Goal: Task Accomplishment & Management: Use online tool/utility

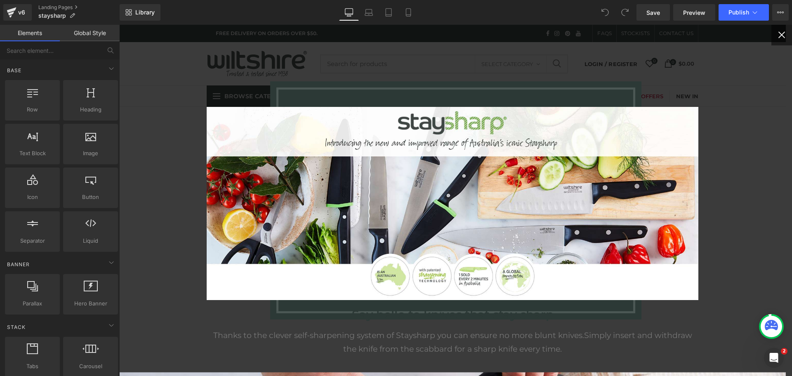
click at [777, 36] on button "×" at bounding box center [782, 35] width 21 height 21
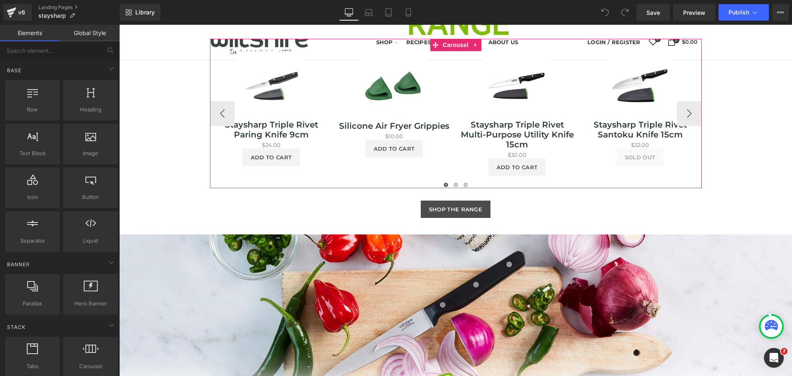
scroll to position [866, 0]
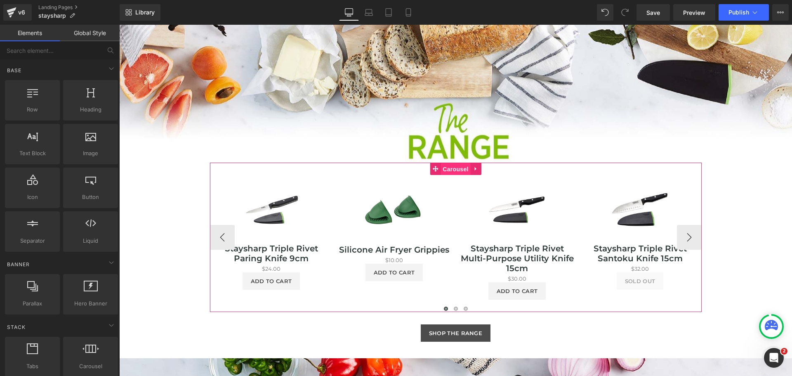
click at [450, 169] on span "Carousel" at bounding box center [456, 169] width 30 height 12
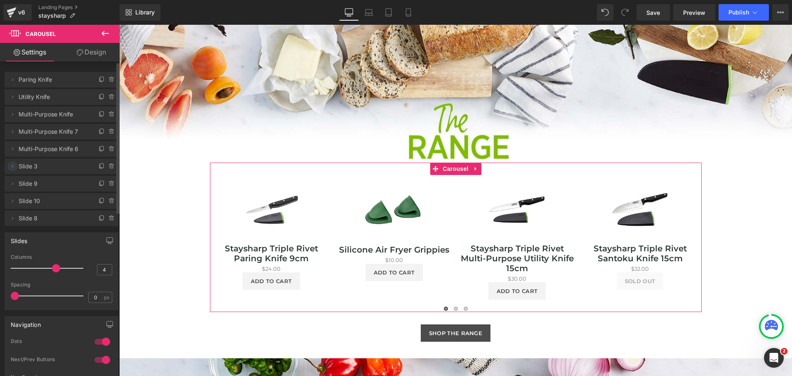
click at [12, 166] on icon at bounding box center [12, 166] width 7 height 7
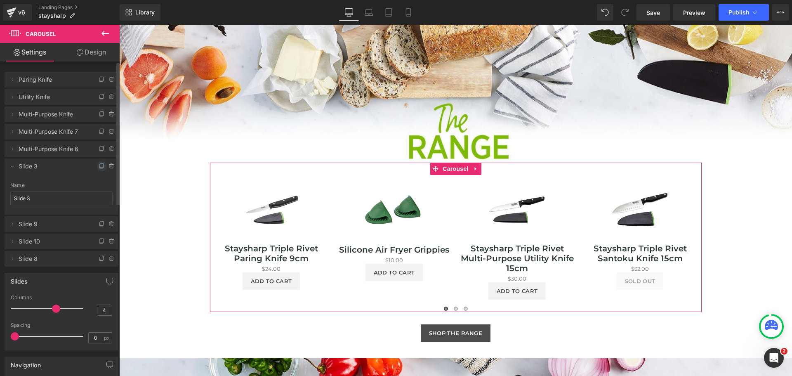
click at [99, 163] on span at bounding box center [102, 166] width 10 height 10
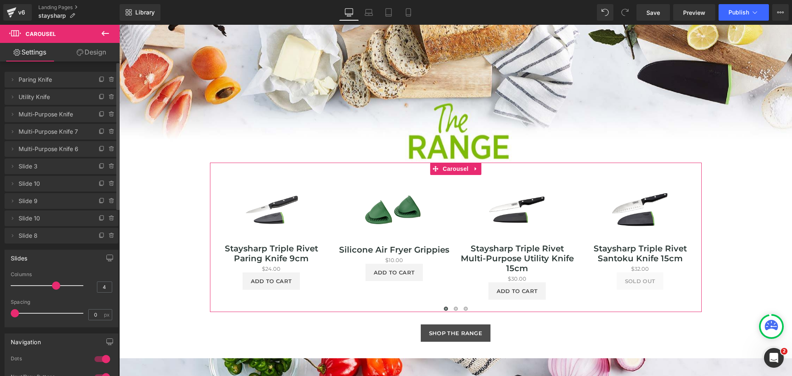
click at [14, 165] on icon at bounding box center [12, 166] width 7 height 7
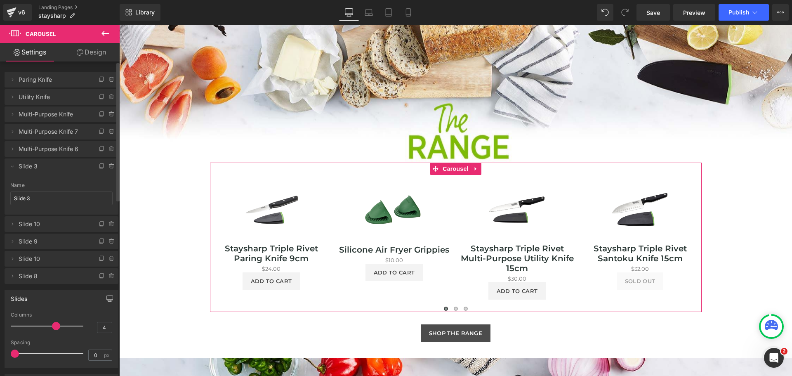
click at [14, 165] on icon at bounding box center [12, 166] width 7 height 7
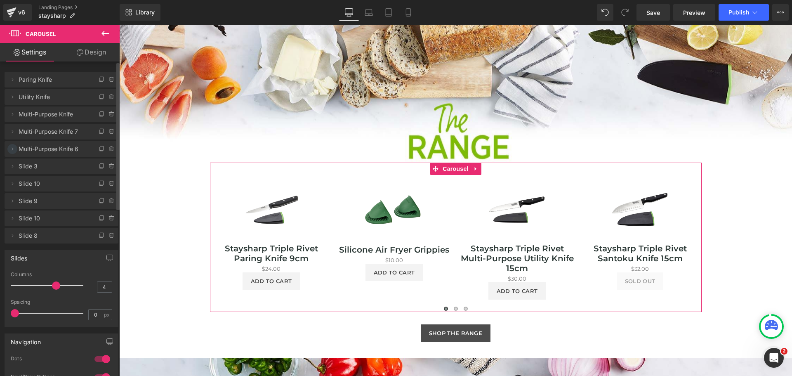
click at [12, 149] on icon at bounding box center [12, 149] width 7 height 7
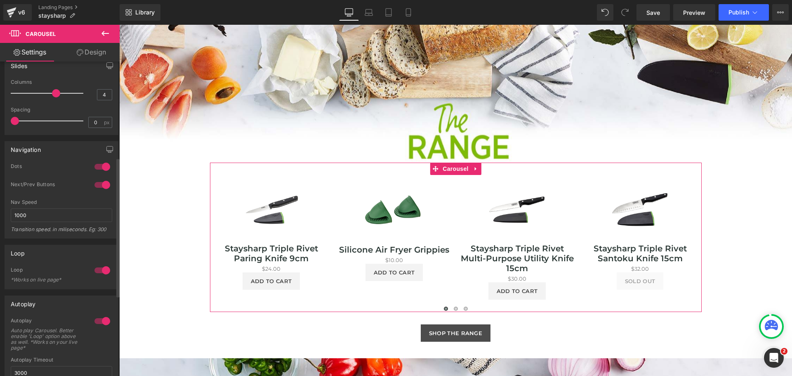
scroll to position [109, 0]
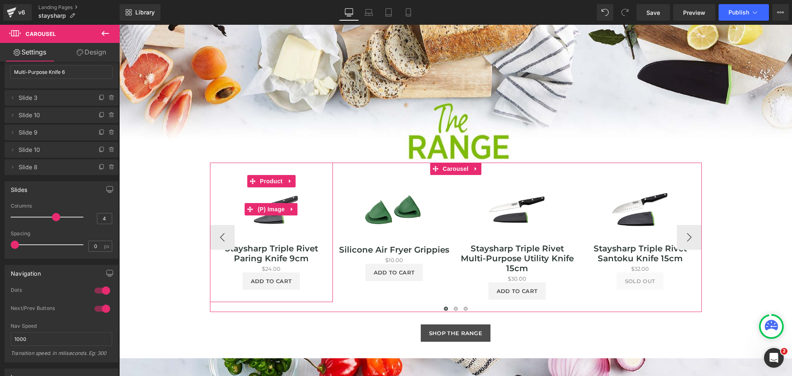
click at [291, 233] on img at bounding box center [271, 209] width 69 height 69
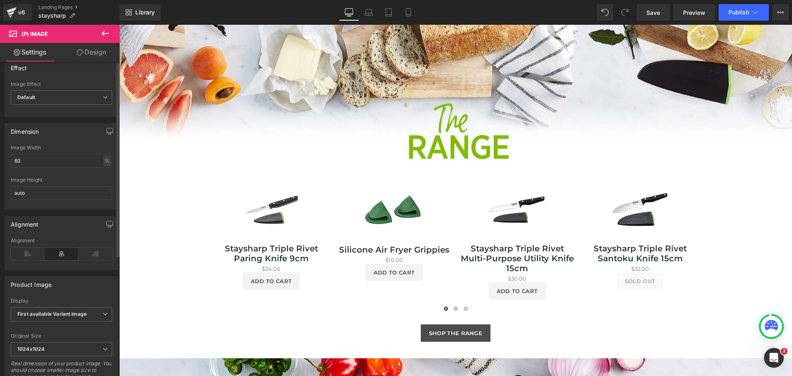
scroll to position [0, 0]
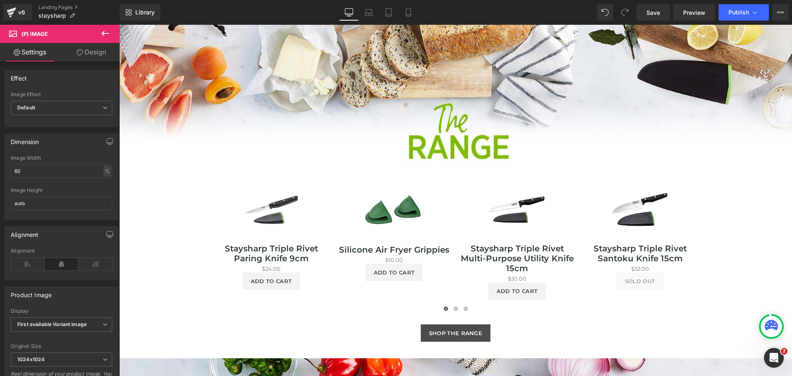
click at [87, 56] on link "Design" at bounding box center [91, 52] width 60 height 19
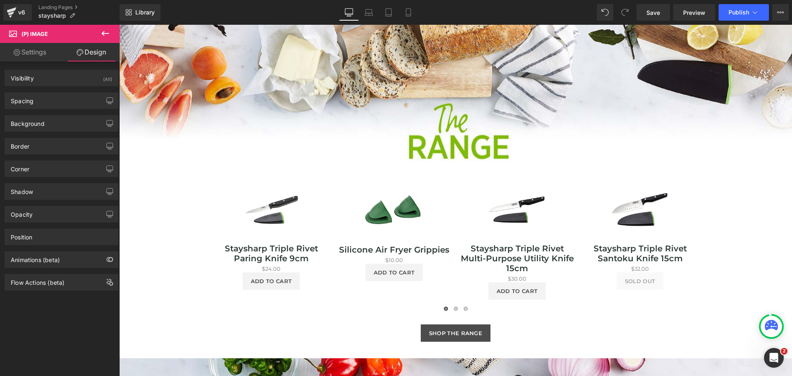
click at [31, 52] on link "Settings" at bounding box center [30, 52] width 60 height 19
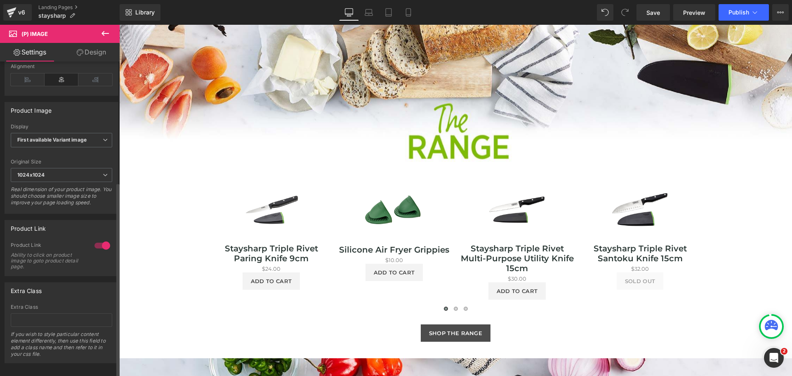
scroll to position [195, 0]
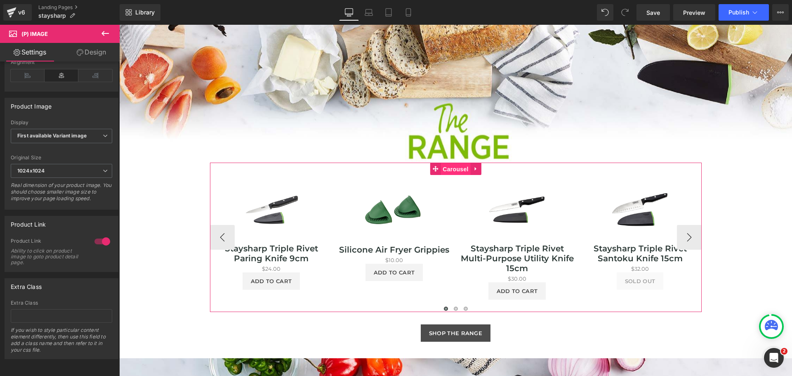
click at [449, 167] on span "Carousel" at bounding box center [456, 169] width 30 height 12
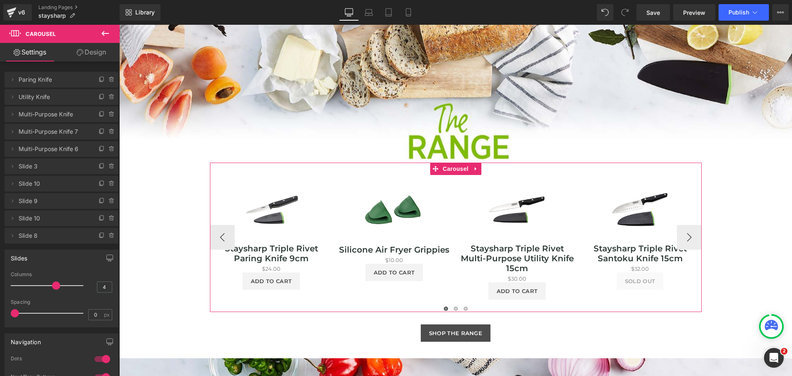
click at [689, 238] on button "›" at bounding box center [689, 237] width 25 height 25
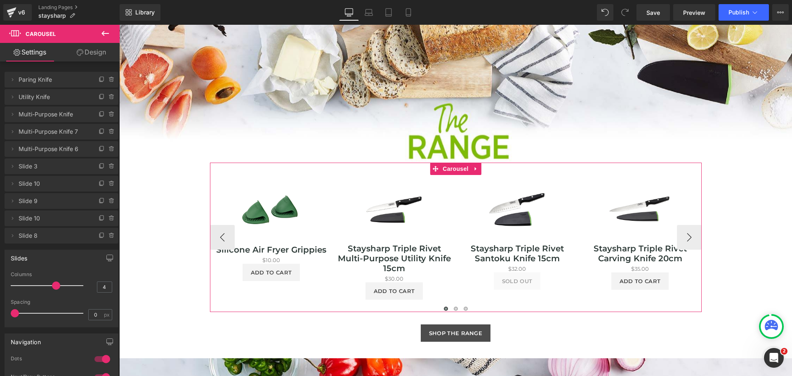
click at [689, 238] on button "›" at bounding box center [689, 237] width 25 height 25
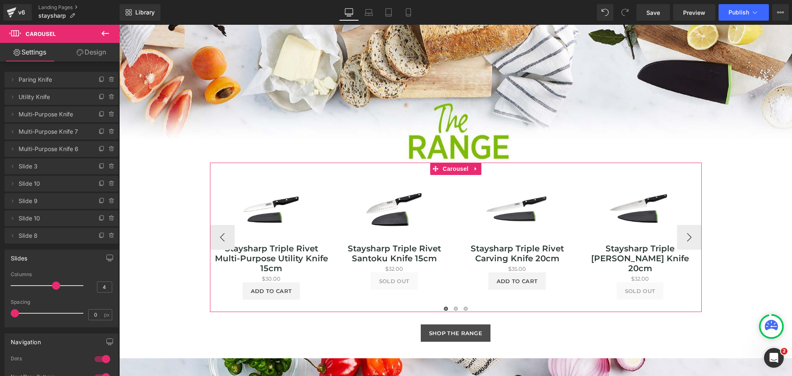
click at [689, 238] on button "›" at bounding box center [689, 237] width 25 height 25
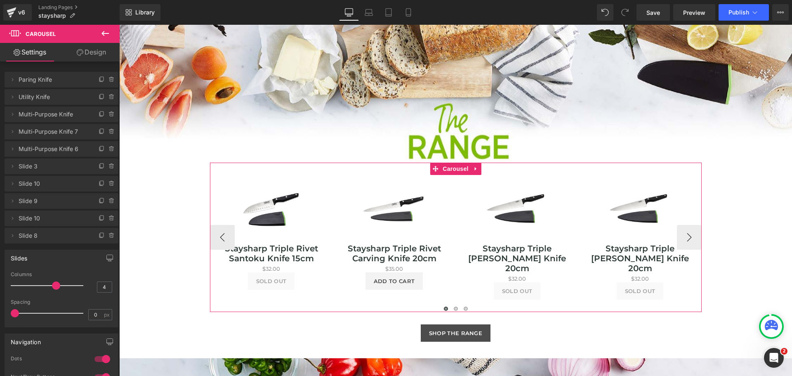
click at [689, 238] on button "›" at bounding box center [689, 237] width 25 height 25
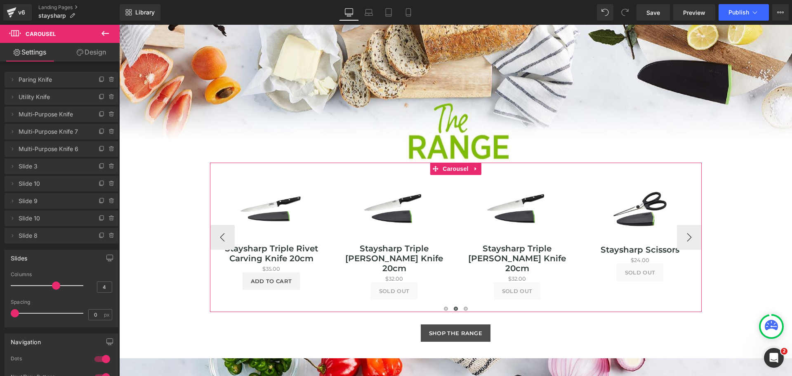
click at [689, 238] on button "›" at bounding box center [689, 237] width 25 height 25
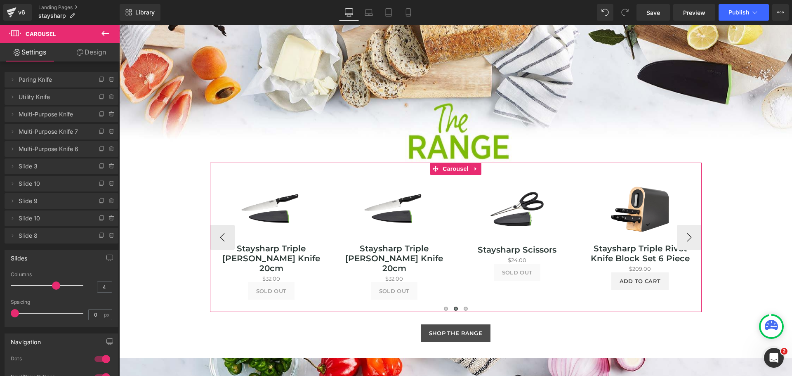
click at [689, 238] on button "›" at bounding box center [689, 237] width 25 height 25
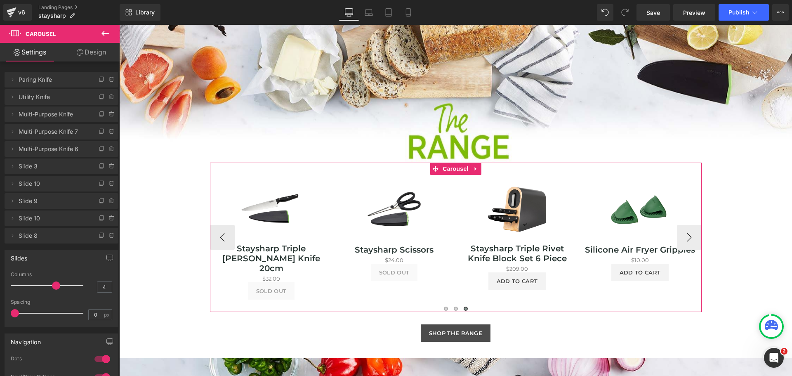
click at [689, 238] on button "›" at bounding box center [689, 237] width 25 height 25
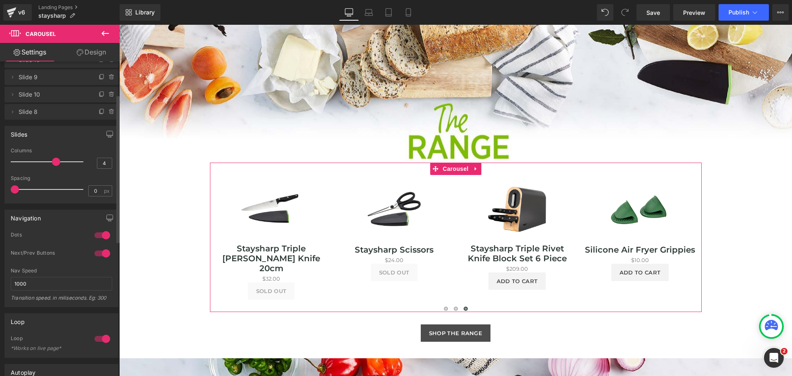
scroll to position [0, 0]
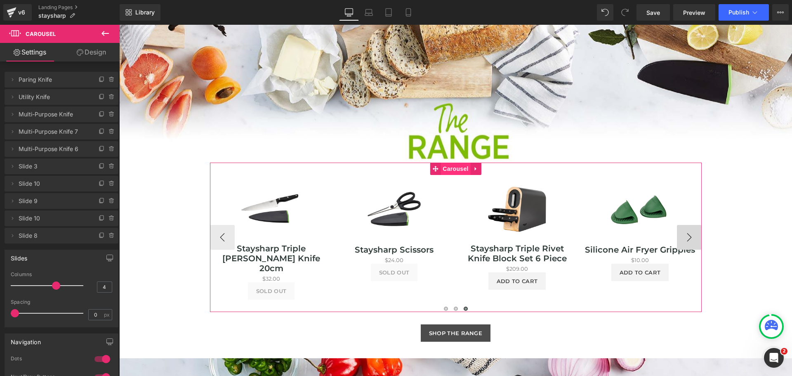
click at [451, 165] on span "Carousel" at bounding box center [456, 169] width 30 height 12
click at [102, 58] on link "Design" at bounding box center [91, 52] width 60 height 19
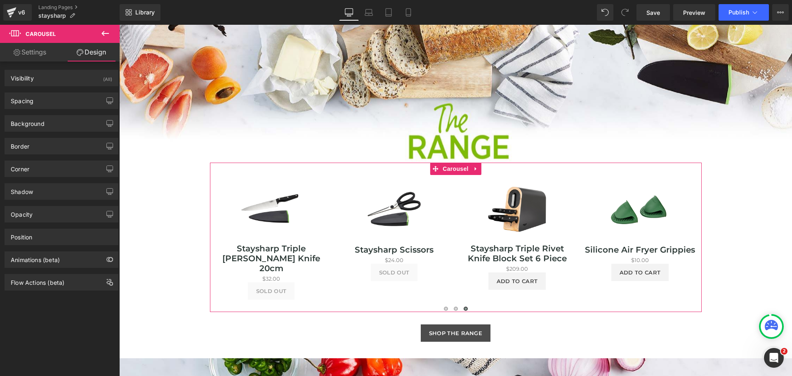
click at [36, 52] on link "Settings" at bounding box center [30, 52] width 60 height 19
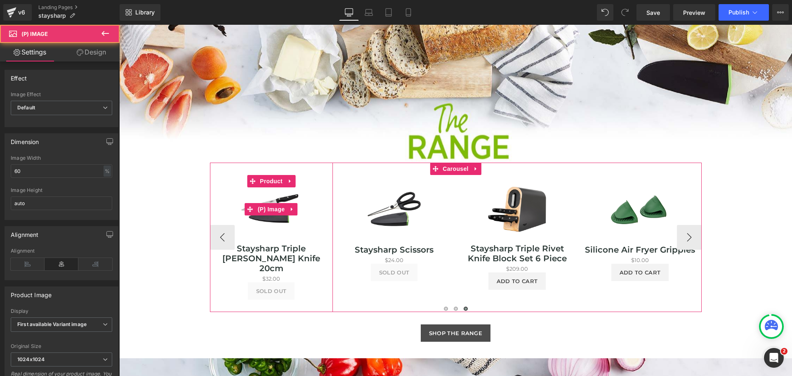
click at [265, 227] on img at bounding box center [271, 209] width 69 height 69
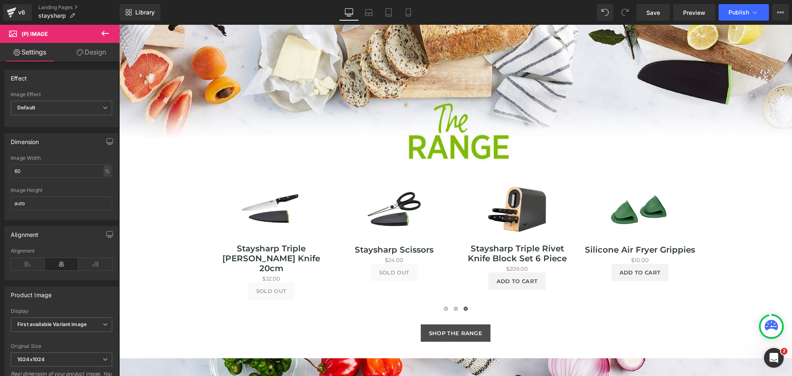
click at [90, 56] on link "Design" at bounding box center [91, 52] width 60 height 19
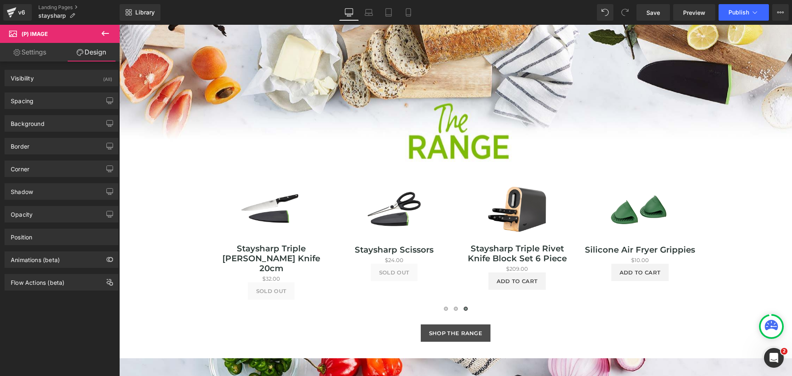
click at [26, 54] on link "Settings" at bounding box center [30, 52] width 60 height 19
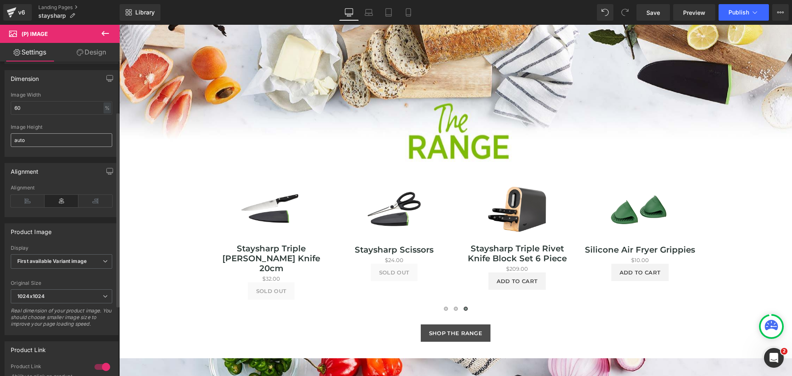
scroll to position [83, 0]
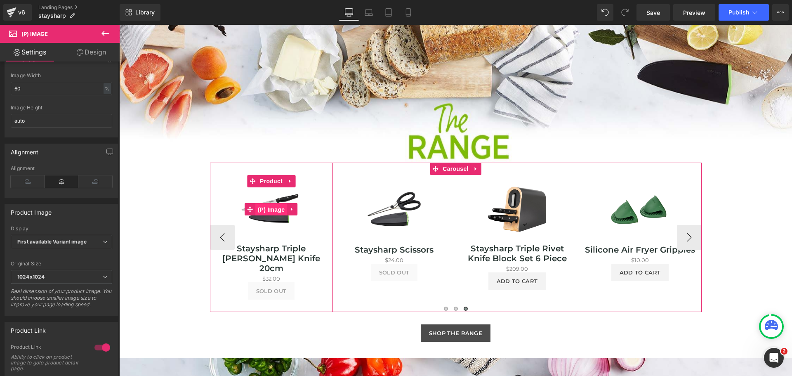
click at [265, 209] on span "(P) Image" at bounding box center [271, 209] width 31 height 12
click at [272, 179] on span "Product" at bounding box center [271, 181] width 27 height 12
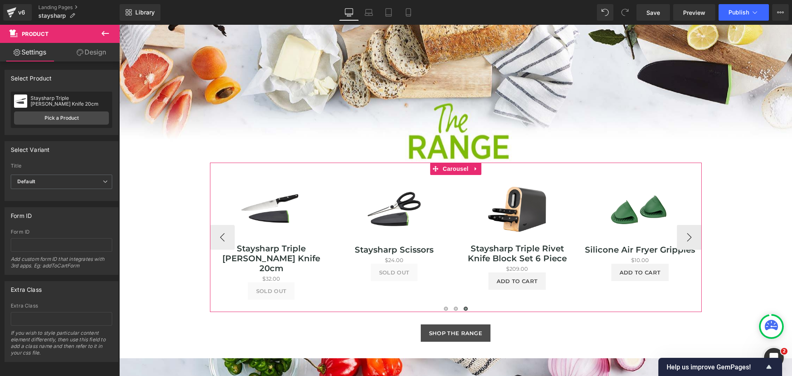
click at [220, 240] on button "‹" at bounding box center [222, 237] width 25 height 25
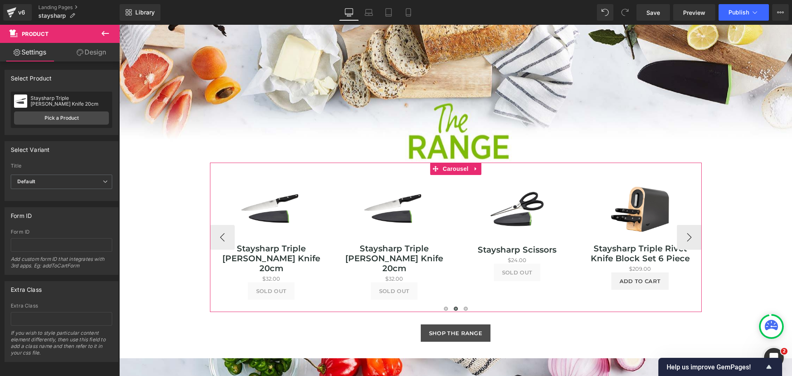
click at [220, 240] on button "‹" at bounding box center [222, 237] width 25 height 25
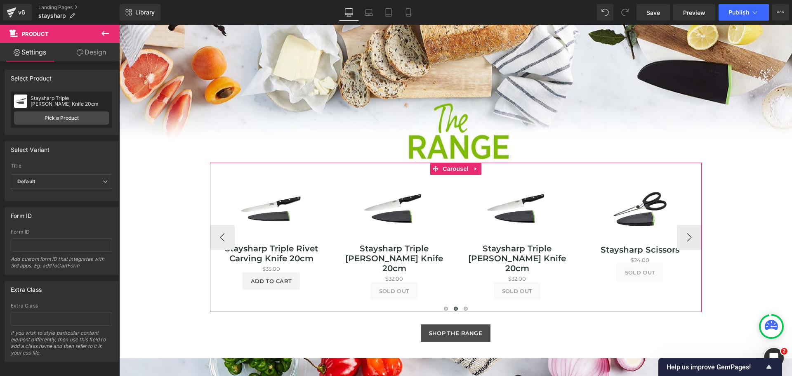
click at [220, 240] on button "‹" at bounding box center [222, 237] width 25 height 25
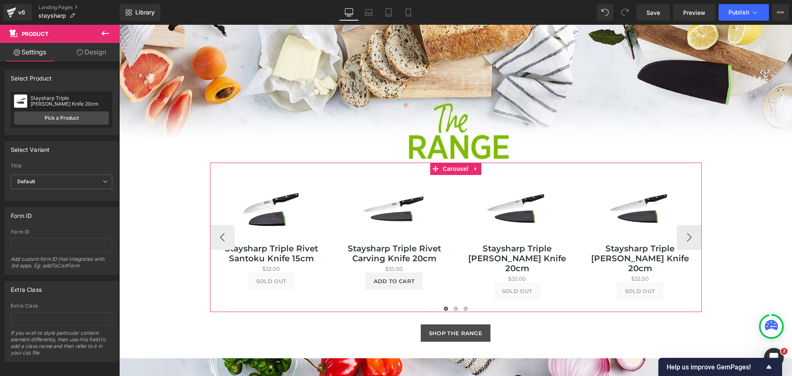
click at [220, 240] on button "‹" at bounding box center [222, 237] width 25 height 25
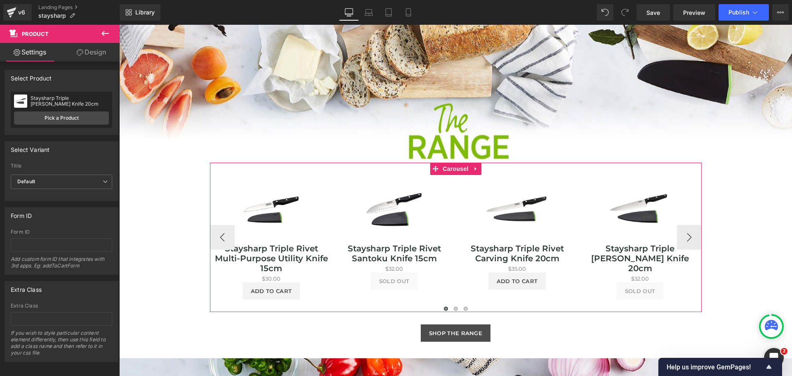
click at [220, 240] on button "‹" at bounding box center [222, 237] width 25 height 25
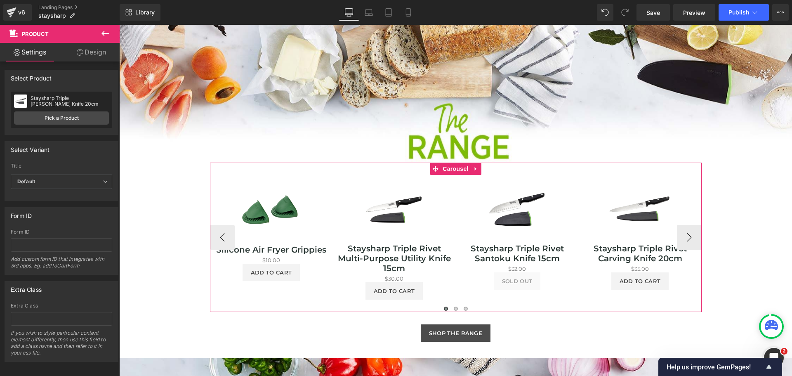
click at [220, 240] on button "‹" at bounding box center [222, 237] width 25 height 25
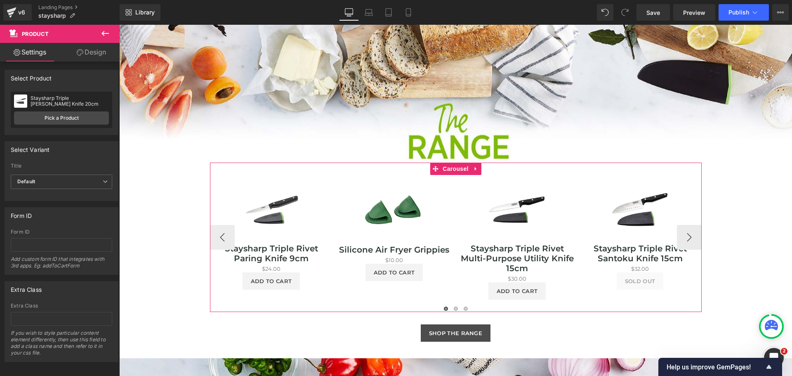
click at [220, 240] on button "‹" at bounding box center [222, 237] width 25 height 25
click at [390, 181] on span "Product" at bounding box center [394, 181] width 27 height 12
click at [688, 235] on button "›" at bounding box center [689, 237] width 25 height 25
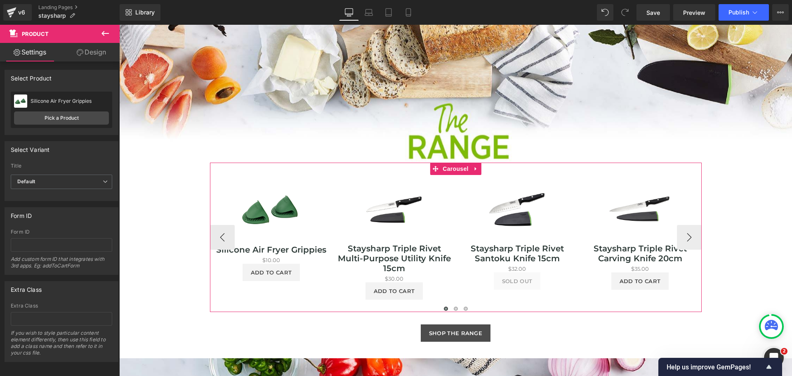
click at [688, 235] on button "›" at bounding box center [689, 237] width 25 height 25
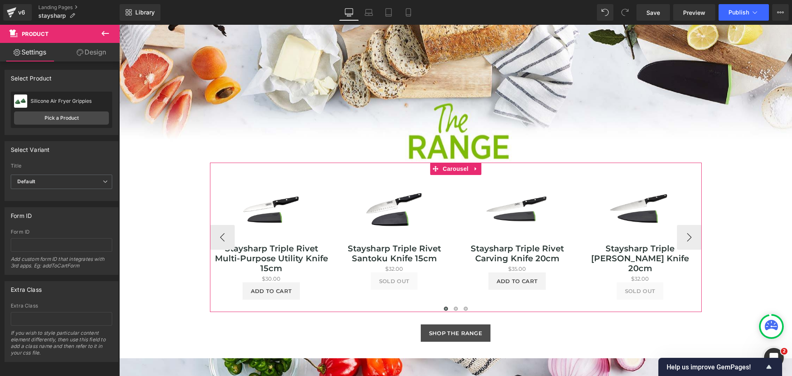
click at [688, 235] on button "›" at bounding box center [689, 237] width 25 height 25
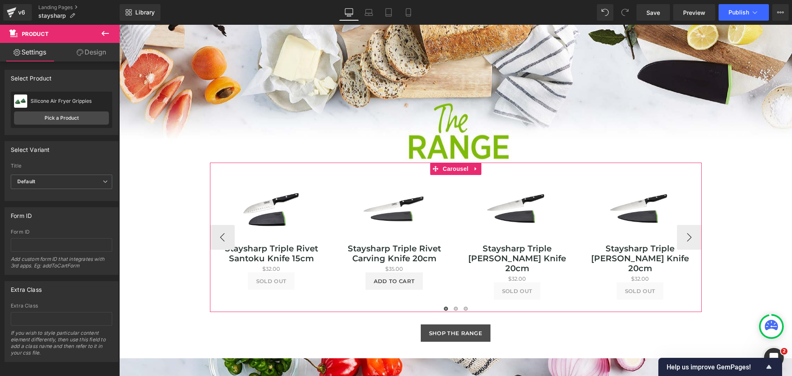
click at [683, 241] on button "›" at bounding box center [689, 237] width 25 height 25
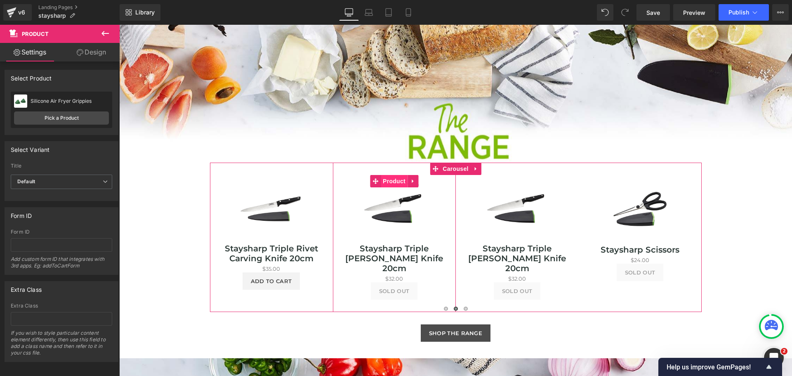
click at [391, 182] on span "Product" at bounding box center [394, 181] width 27 height 12
click at [507, 183] on span "Product" at bounding box center [517, 181] width 27 height 12
click at [702, 239] on button "›" at bounding box center [714, 237] width 25 height 25
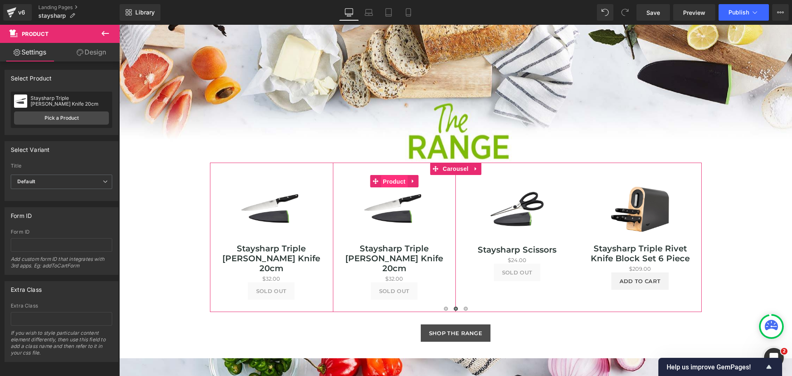
click at [397, 182] on span "Product" at bounding box center [394, 181] width 27 height 12
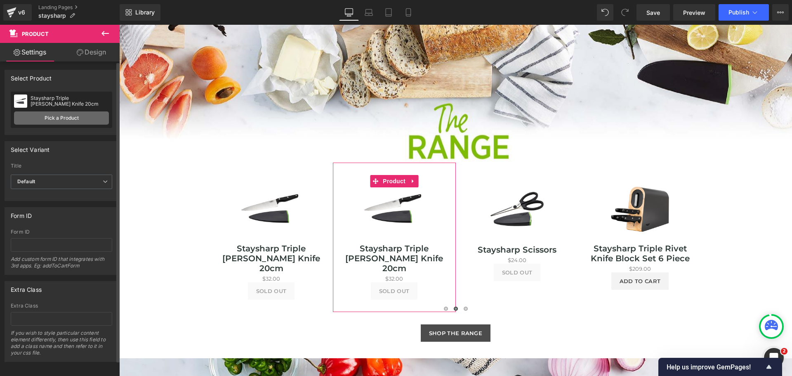
click at [55, 118] on link "Pick a Product" at bounding box center [61, 117] width 95 height 13
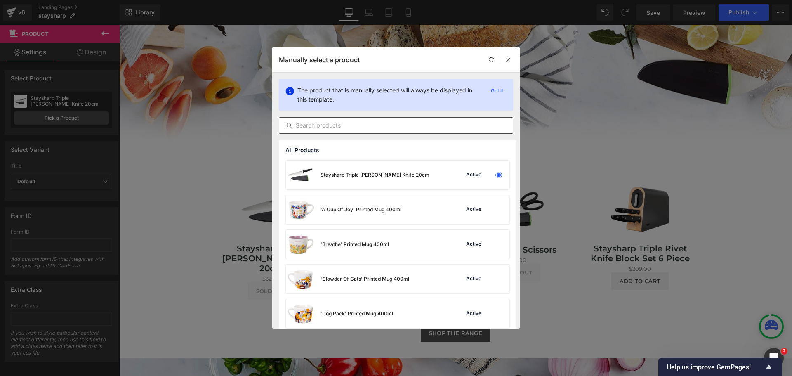
click at [314, 129] on input "text" at bounding box center [396, 125] width 234 height 10
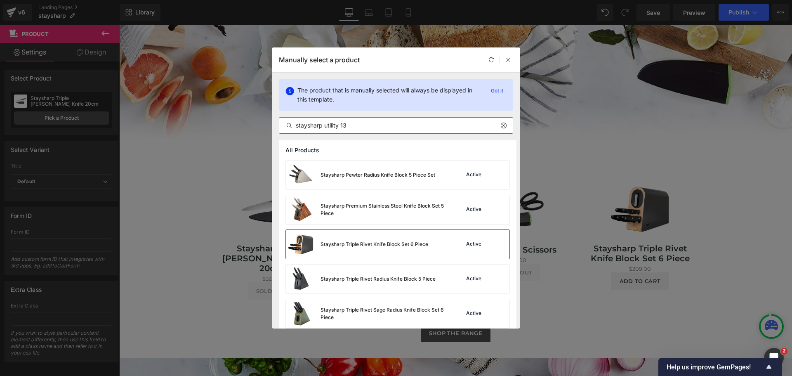
scroll to position [41, 0]
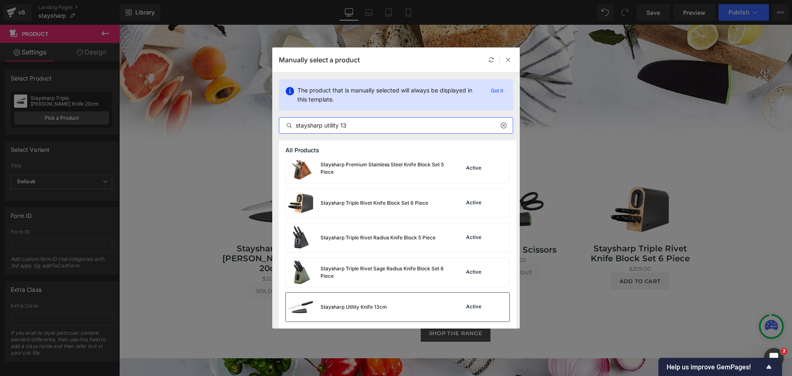
type input "staysharp utility 13"
click at [431, 306] on div "Staysharp Utility Knife 13cm Active" at bounding box center [398, 307] width 224 height 29
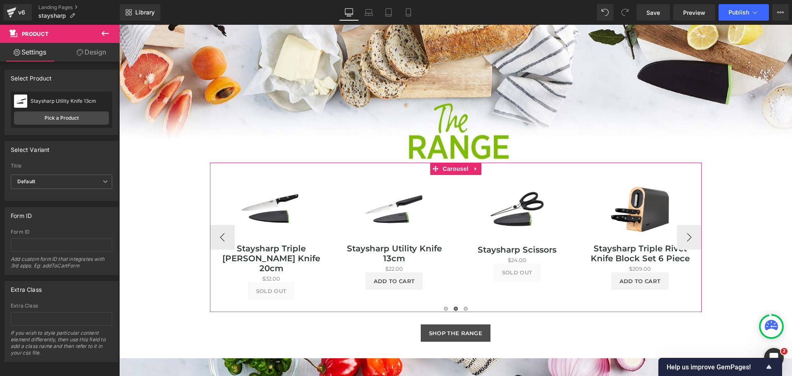
click at [687, 235] on button "›" at bounding box center [689, 237] width 25 height 25
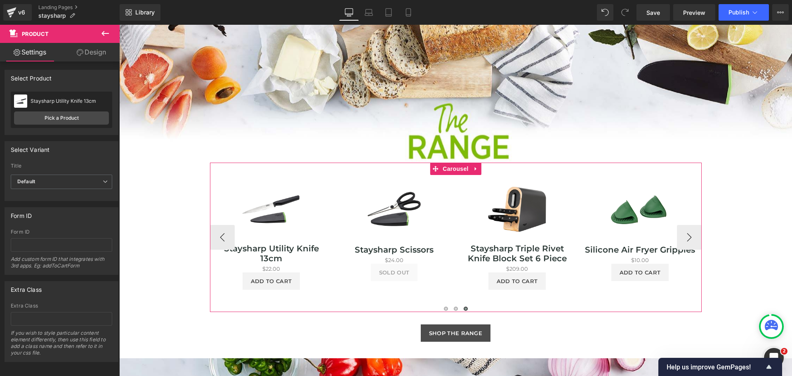
click at [687, 235] on button "›" at bounding box center [689, 237] width 25 height 25
click at [217, 237] on button "‹" at bounding box center [222, 237] width 25 height 25
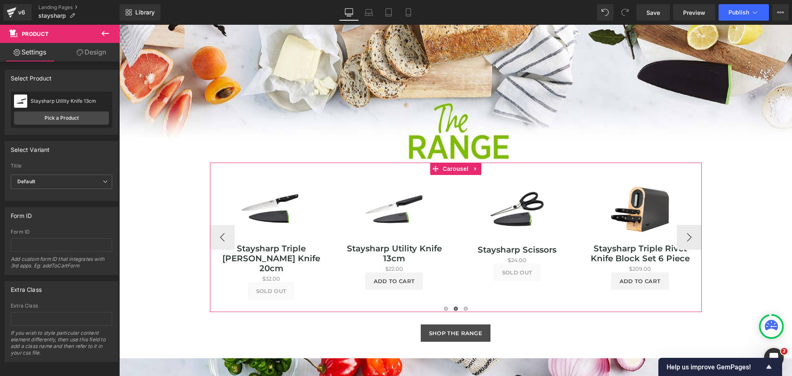
click at [217, 237] on button "‹" at bounding box center [222, 237] width 25 height 25
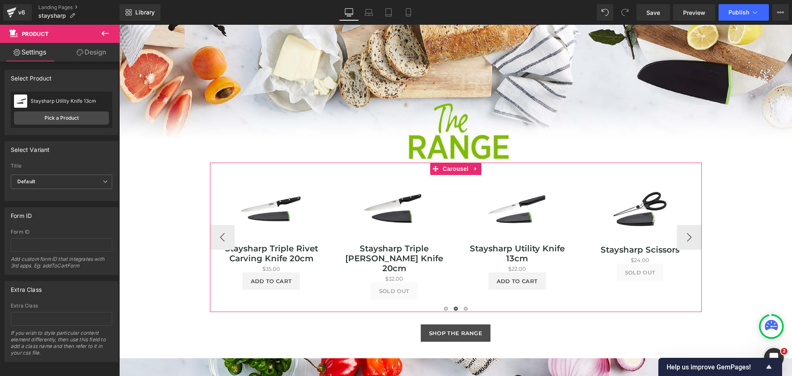
click at [217, 237] on button "‹" at bounding box center [222, 237] width 25 height 25
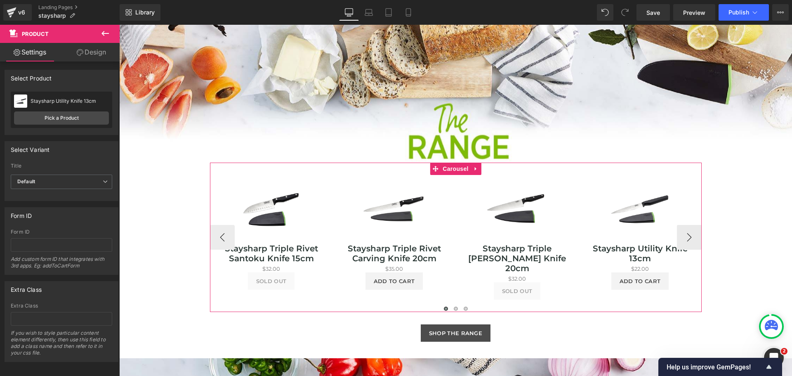
click at [217, 237] on button "‹" at bounding box center [222, 237] width 25 height 25
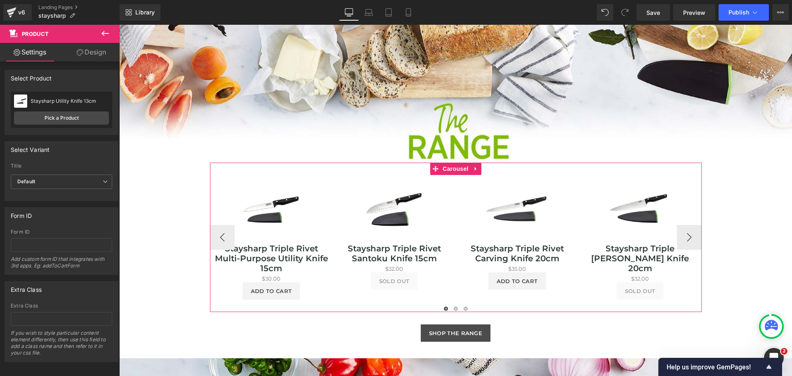
click at [217, 237] on button "‹" at bounding box center [222, 237] width 25 height 25
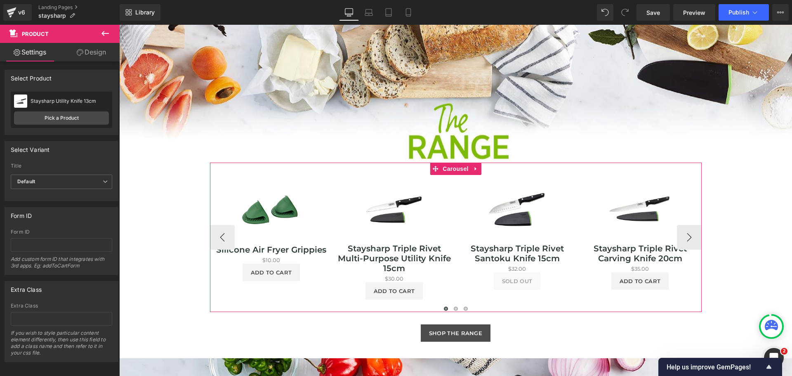
click at [217, 237] on button "‹" at bounding box center [222, 237] width 25 height 25
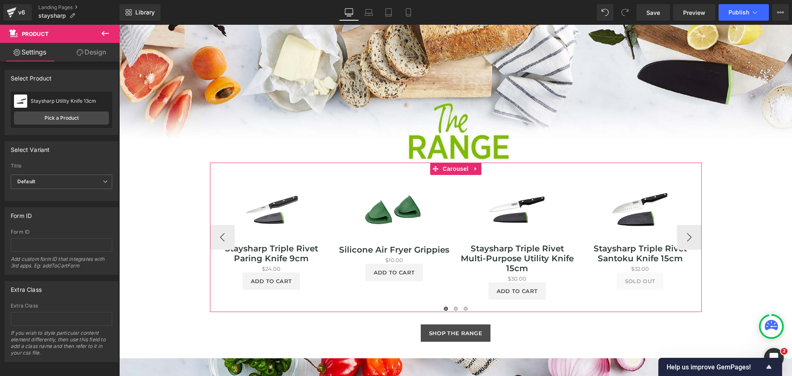
click at [217, 237] on button "‹" at bounding box center [222, 237] width 25 height 25
click at [390, 178] on span "Product" at bounding box center [394, 181] width 27 height 12
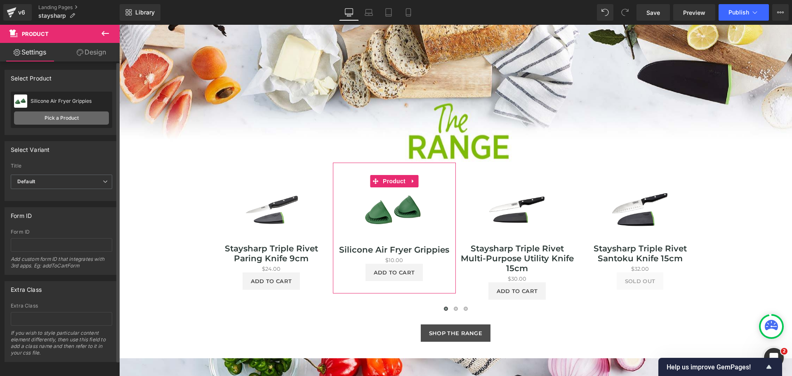
click at [71, 121] on link "Pick a Product" at bounding box center [61, 117] width 95 height 13
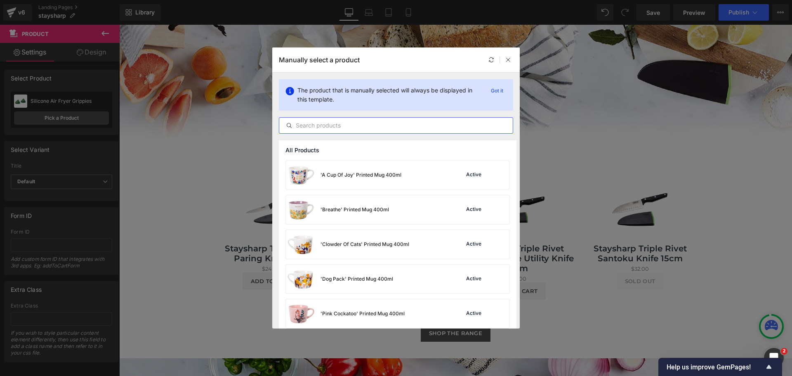
click at [316, 123] on input "text" at bounding box center [396, 125] width 234 height 10
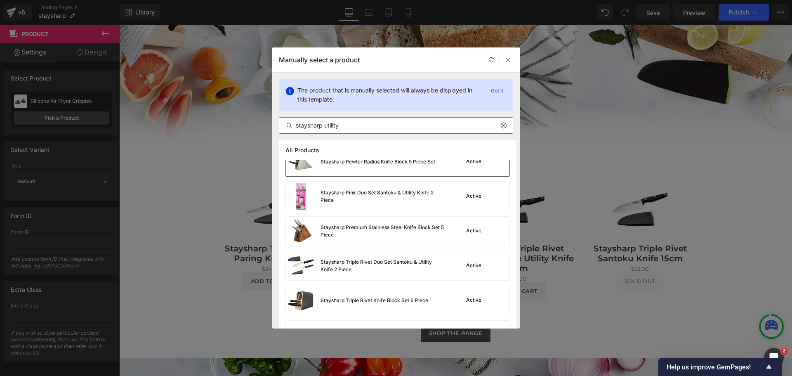
scroll to position [0, 0]
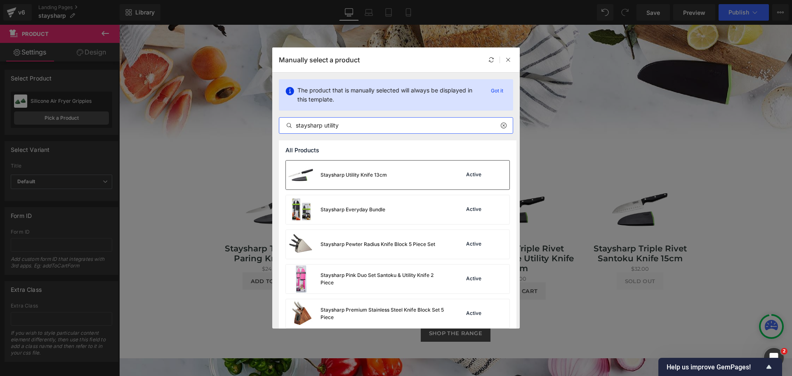
type input "staysharp utility"
click at [402, 178] on div "Staysharp Utility Knife 13cm Active" at bounding box center [398, 175] width 224 height 29
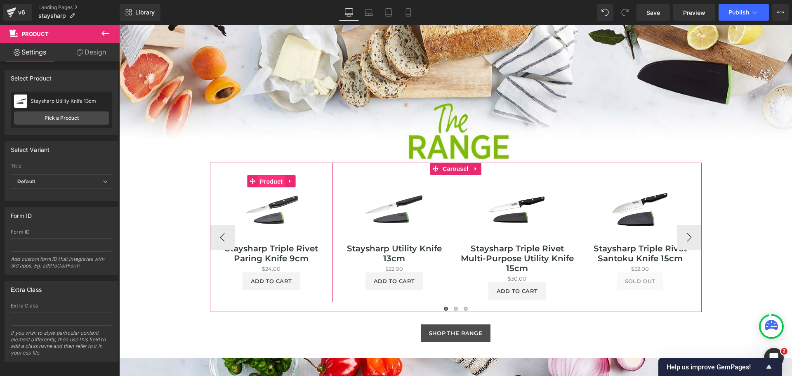
click at [269, 181] on span "Product" at bounding box center [271, 181] width 27 height 12
click at [637, 185] on span "Product" at bounding box center [640, 181] width 27 height 12
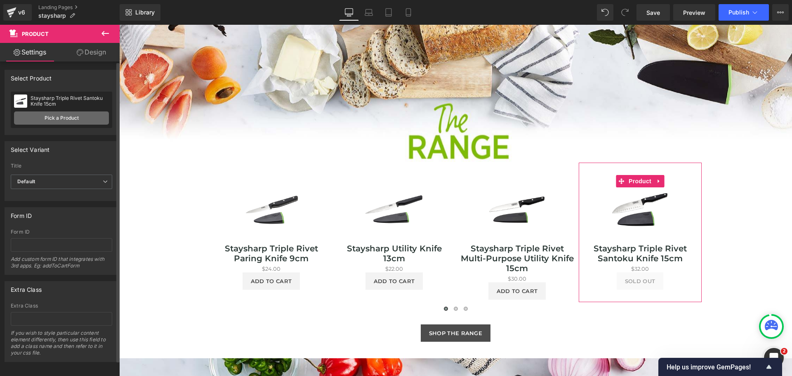
click at [81, 112] on link "Pick a Product" at bounding box center [61, 117] width 95 height 13
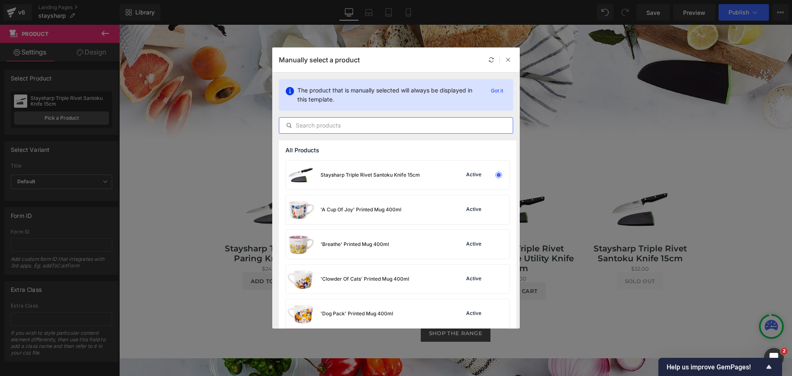
click at [307, 126] on input "text" at bounding box center [396, 125] width 234 height 10
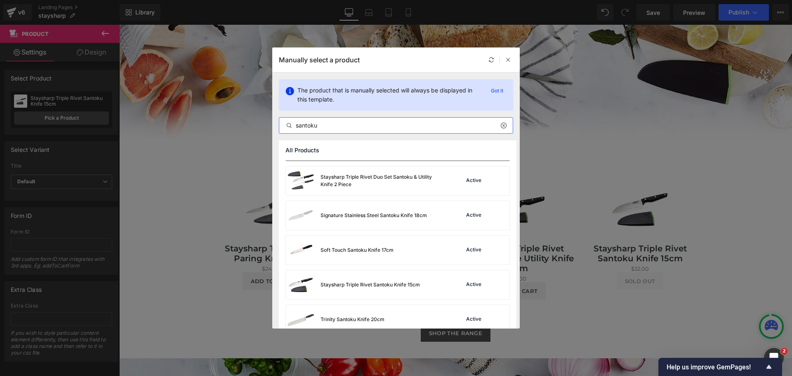
scroll to position [76, 0]
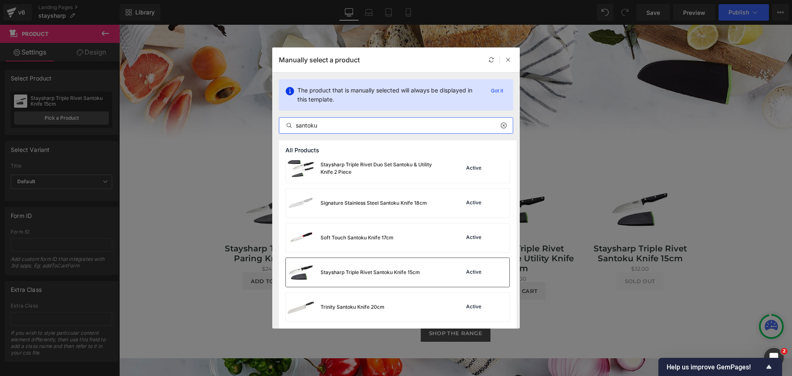
type input "santoku"
click at [400, 269] on div "Staysharp Triple Rivet Santoku Knife 15cm" at bounding box center [370, 272] width 99 height 7
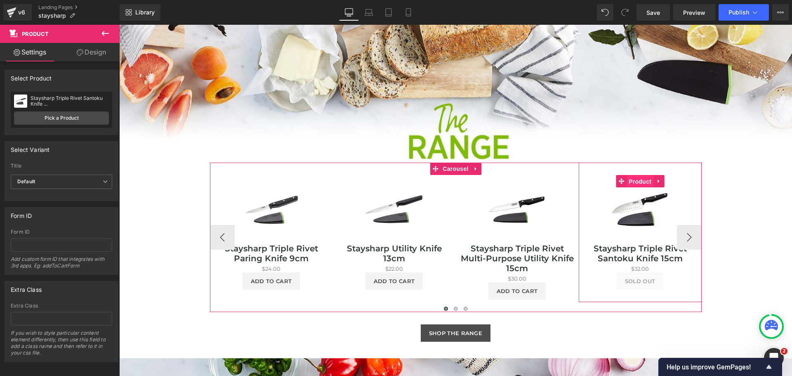
click at [637, 181] on span "Product" at bounding box center [640, 181] width 27 height 12
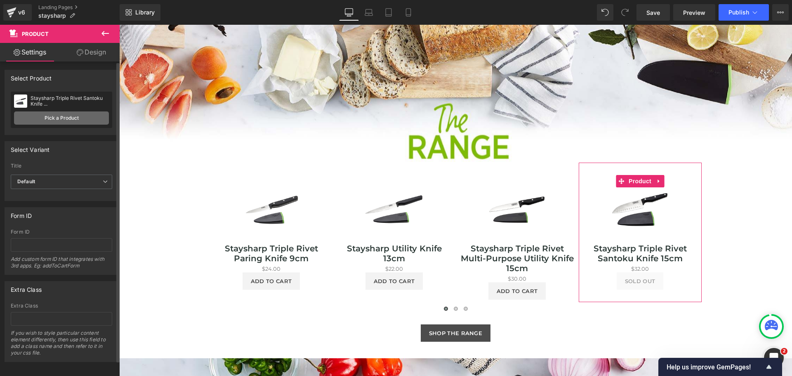
click at [74, 120] on link "Pick a Product" at bounding box center [61, 117] width 95 height 13
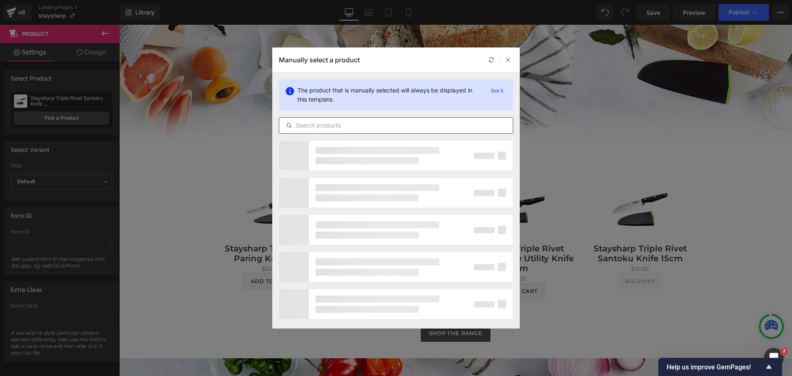
click at [324, 128] on input "text" at bounding box center [396, 125] width 234 height 10
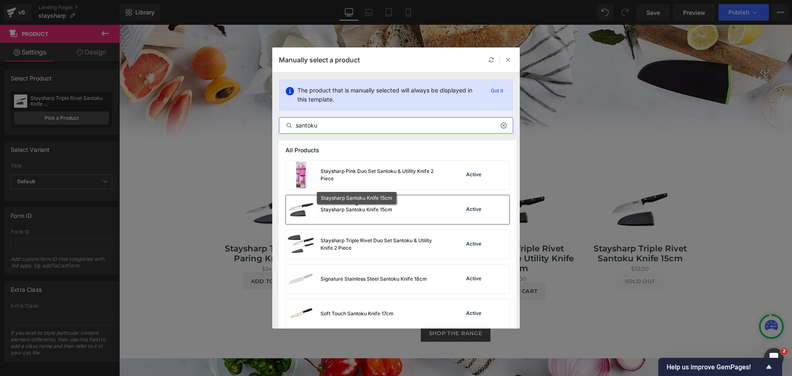
type input "santoku"
click at [352, 210] on div "Staysharp Santoku Knife 15cm" at bounding box center [357, 209] width 72 height 7
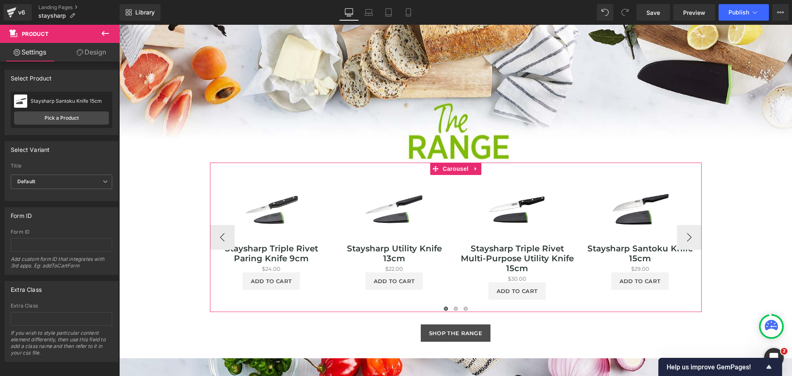
click at [689, 234] on button "›" at bounding box center [689, 237] width 25 height 25
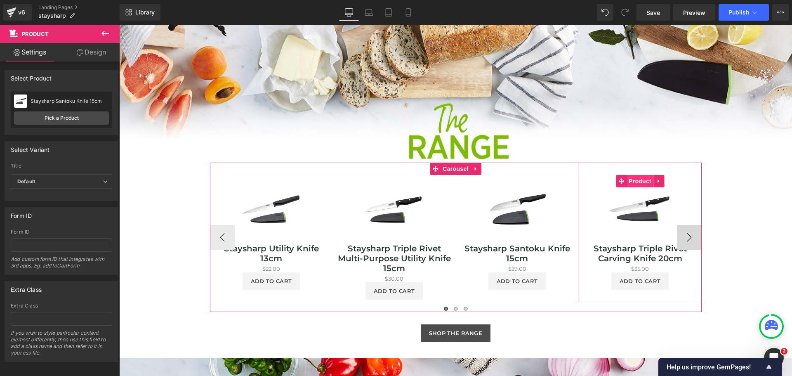
click at [638, 182] on span "Product" at bounding box center [640, 181] width 27 height 12
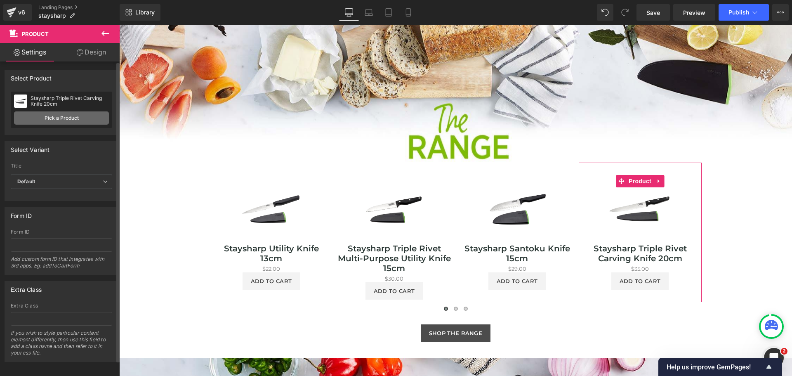
click at [57, 116] on link "Pick a Product" at bounding box center [61, 117] width 95 height 13
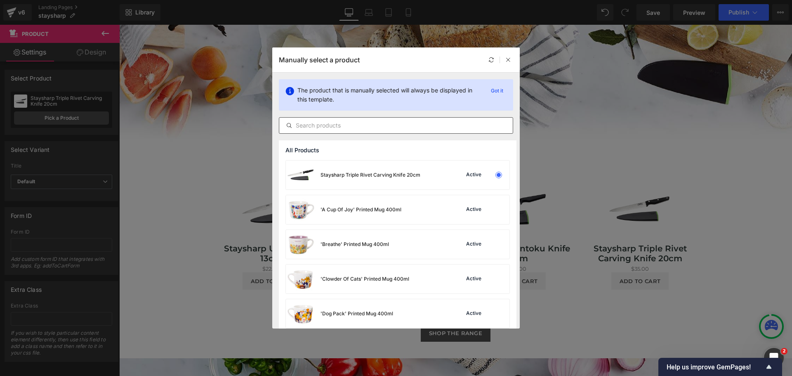
click at [322, 123] on input "text" at bounding box center [396, 125] width 234 height 10
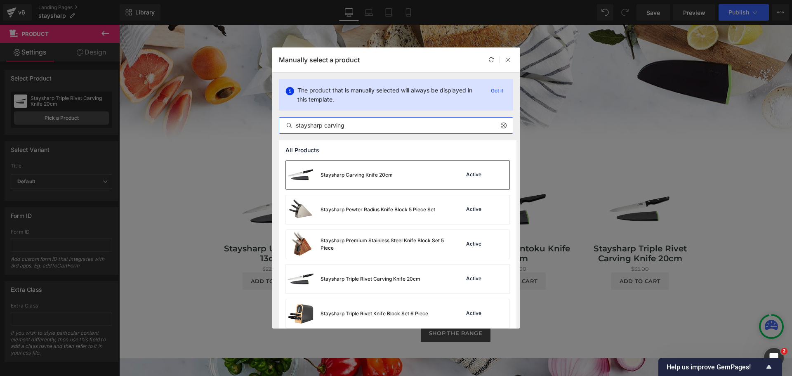
type input "staysharp carving"
click at [489, 174] on div "Active" at bounding box center [482, 175] width 56 height 12
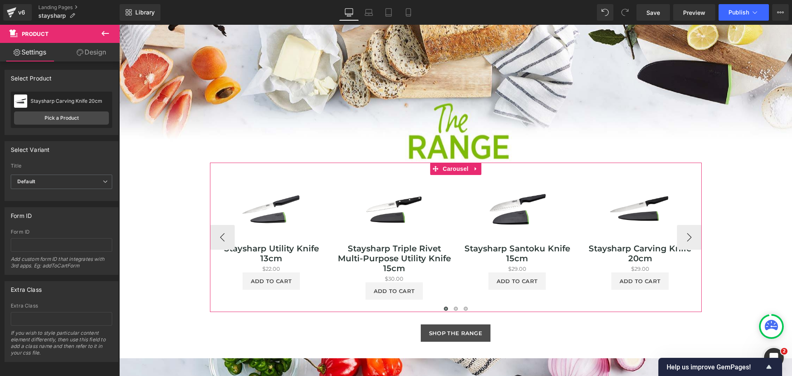
click at [686, 236] on button "›" at bounding box center [689, 237] width 25 height 25
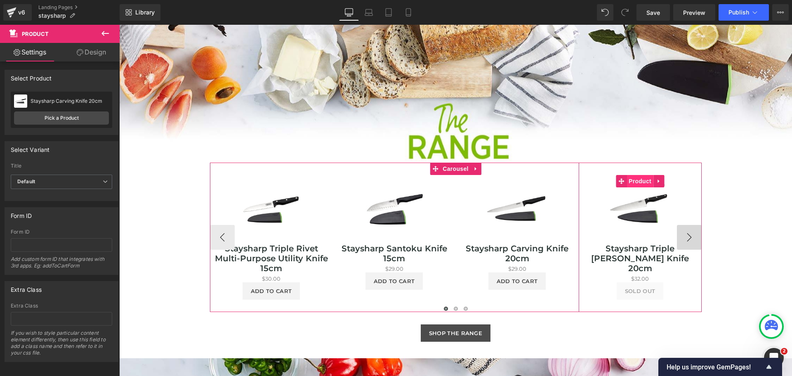
click at [635, 181] on span "Product" at bounding box center [640, 181] width 27 height 12
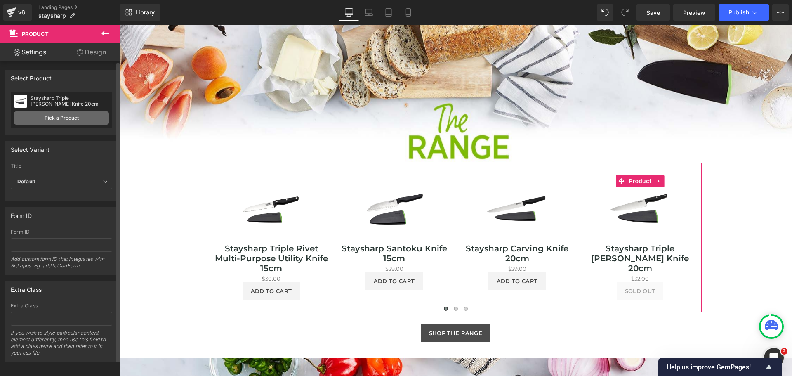
click at [59, 118] on link "Pick a Product" at bounding box center [61, 117] width 95 height 13
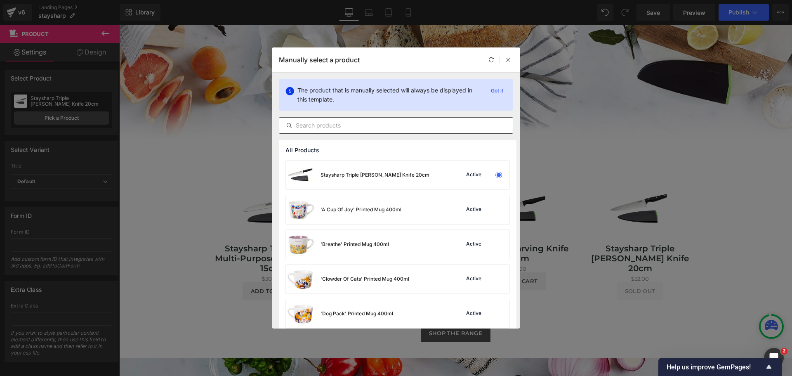
click at [321, 129] on input "text" at bounding box center [396, 125] width 234 height 10
type input "staysharp cook"
click at [435, 173] on div "Staysharp [PERSON_NAME] Knife 20cm Active" at bounding box center [398, 175] width 224 height 29
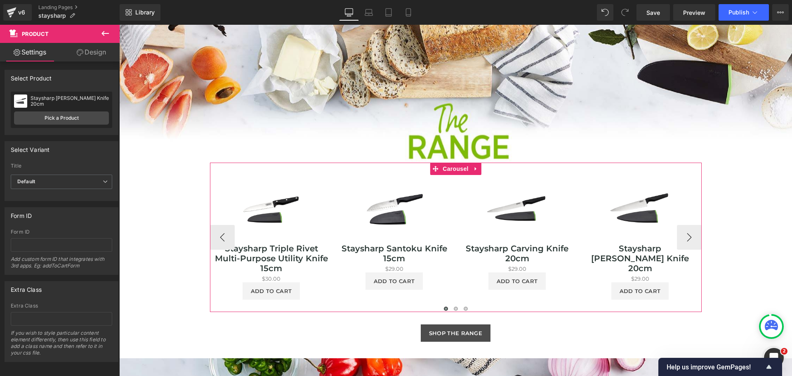
click at [682, 235] on button "›" at bounding box center [689, 237] width 25 height 25
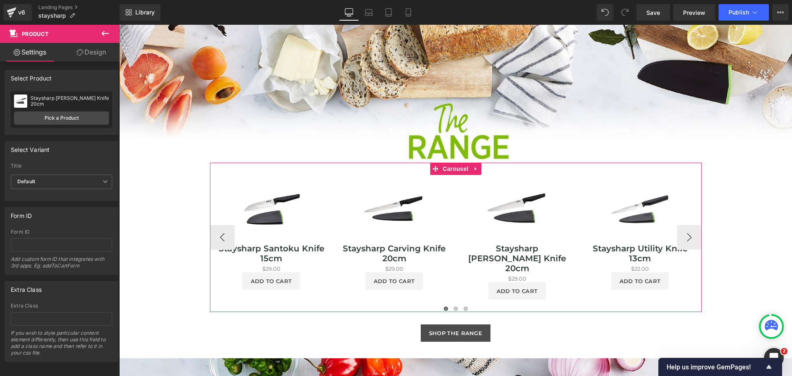
click at [687, 239] on button "›" at bounding box center [689, 237] width 25 height 25
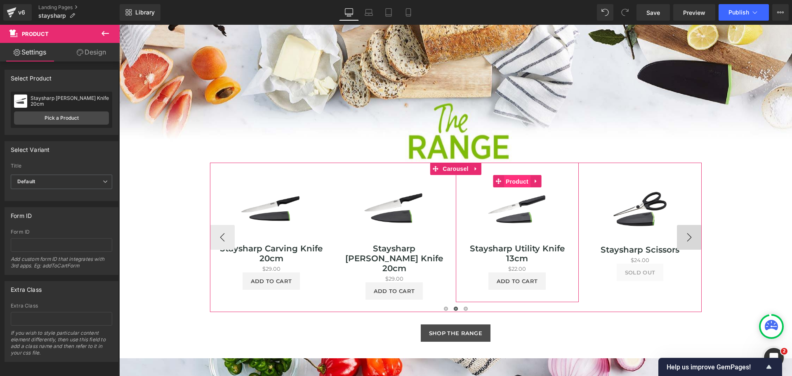
click at [513, 183] on span "Product" at bounding box center [517, 181] width 27 height 12
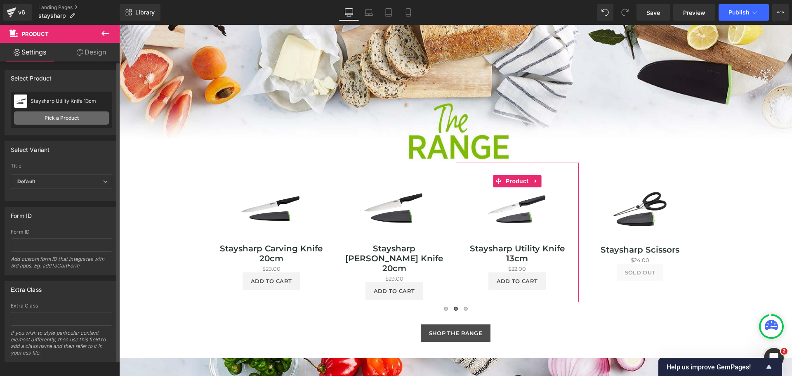
click at [83, 118] on link "Pick a Product" at bounding box center [61, 117] width 95 height 13
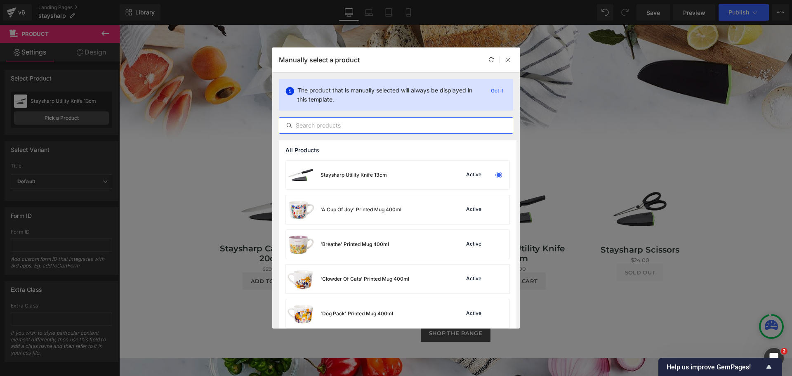
click at [325, 128] on input "text" at bounding box center [396, 125] width 234 height 10
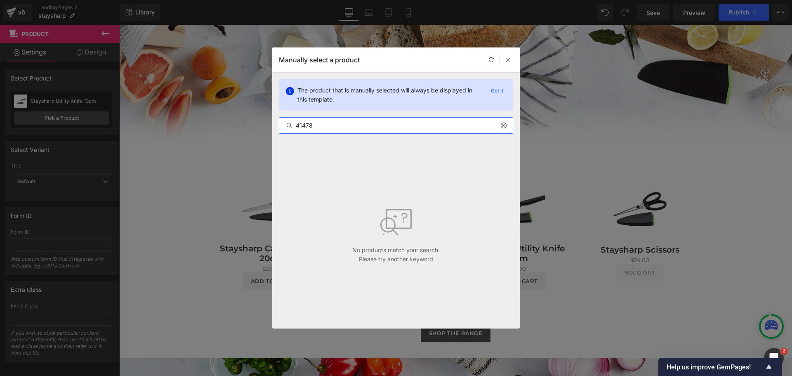
drag, startPoint x: 323, startPoint y: 123, endPoint x: 267, endPoint y: 119, distance: 55.8
click at [267, 119] on div "Manually select a product The product that is manually selected will always be …" at bounding box center [396, 188] width 792 height 376
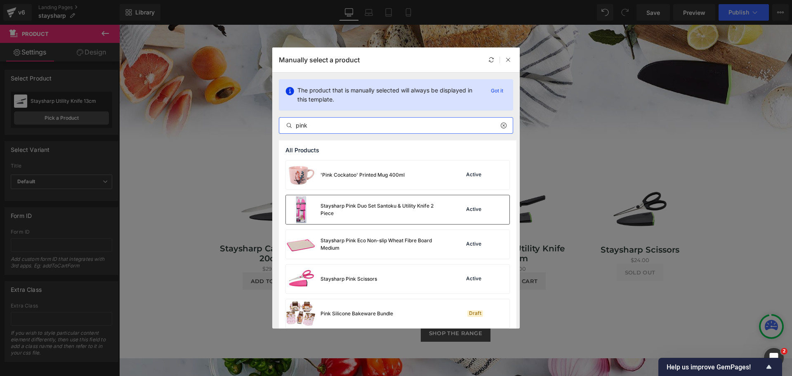
type input "pink"
click at [493, 211] on div at bounding box center [499, 210] width 12 height 12
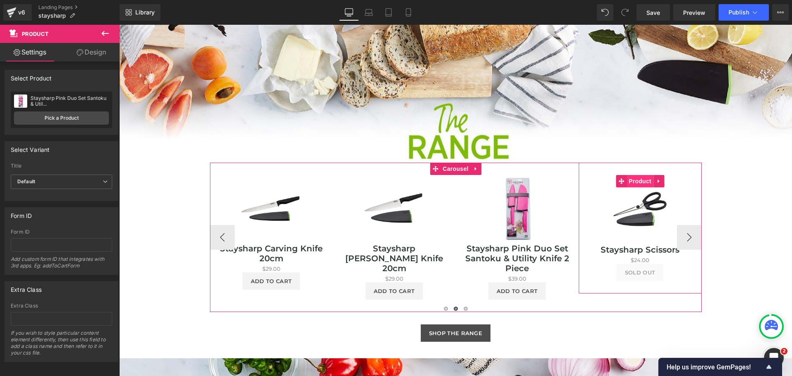
click at [636, 181] on span "Product" at bounding box center [640, 181] width 27 height 12
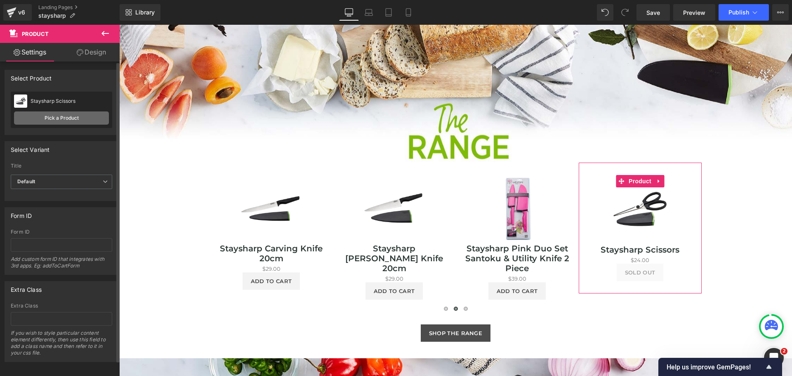
click at [71, 118] on link "Pick a Product" at bounding box center [61, 117] width 95 height 13
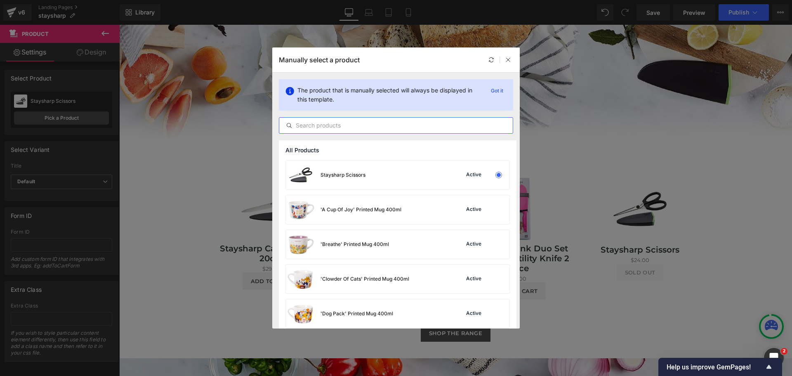
click at [333, 128] on input "text" at bounding box center [396, 125] width 234 height 10
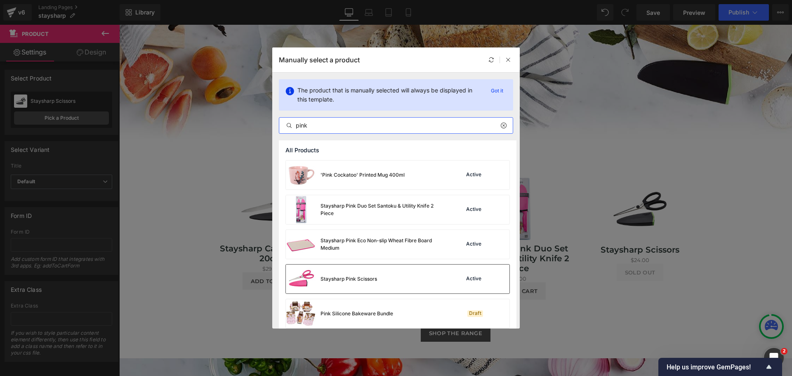
type input "pink"
click at [375, 274] on div "Staysharp Pink Scissors" at bounding box center [331, 278] width 91 height 29
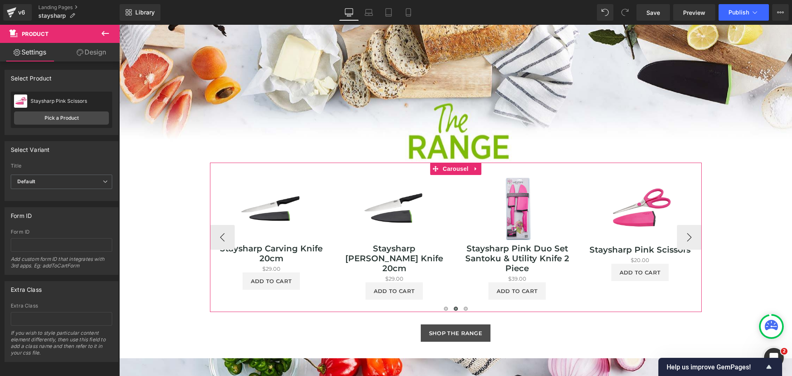
click at [686, 235] on button "›" at bounding box center [689, 237] width 25 height 25
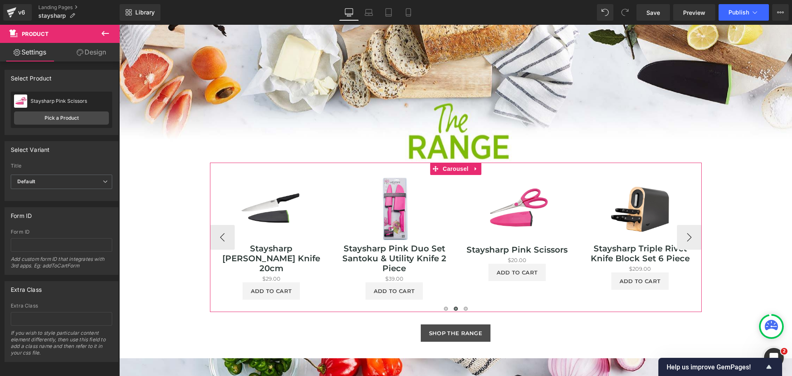
click at [686, 235] on button "›" at bounding box center [689, 237] width 25 height 25
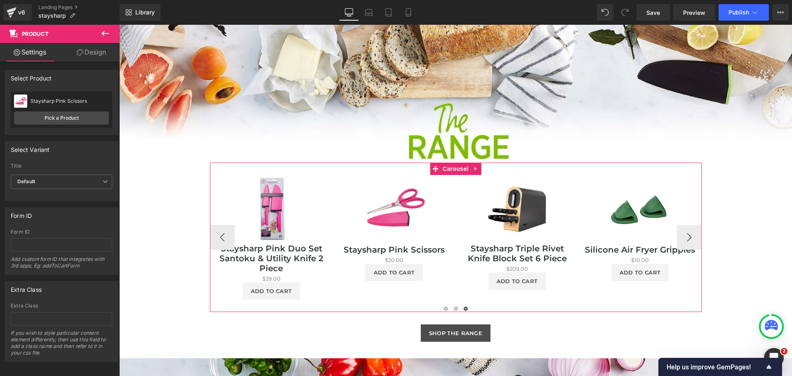
click at [686, 235] on button "›" at bounding box center [689, 237] width 25 height 25
click at [633, 184] on span "Product" at bounding box center [640, 181] width 27 height 12
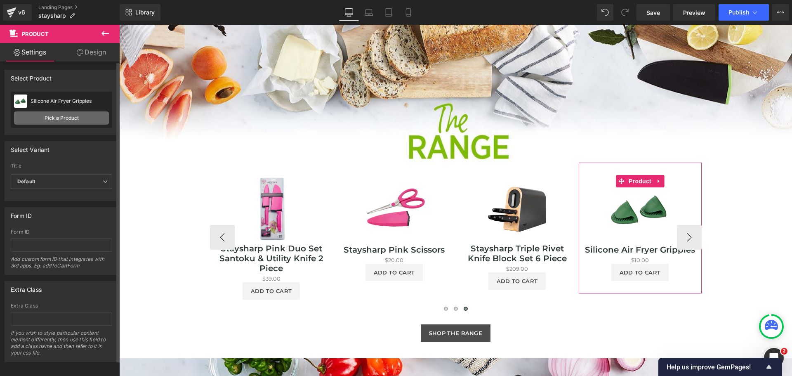
click at [61, 117] on link "Pick a Product" at bounding box center [61, 117] width 95 height 13
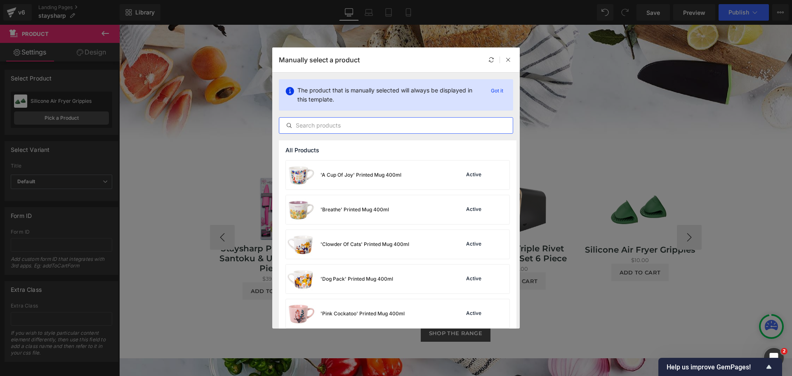
click at [328, 127] on input "text" at bounding box center [396, 125] width 234 height 10
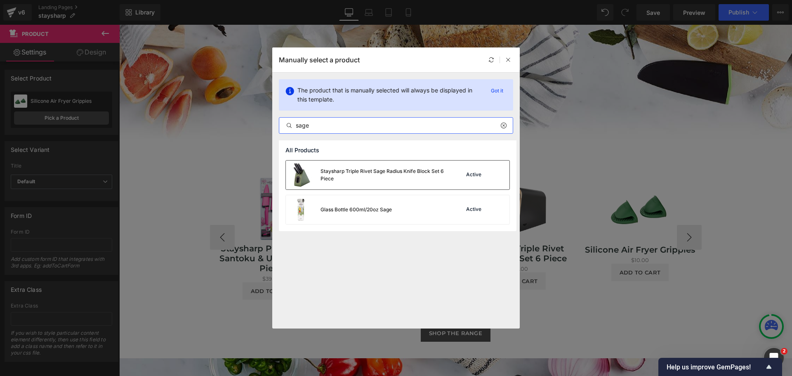
type input "sage"
click at [496, 175] on div at bounding box center [499, 175] width 12 height 12
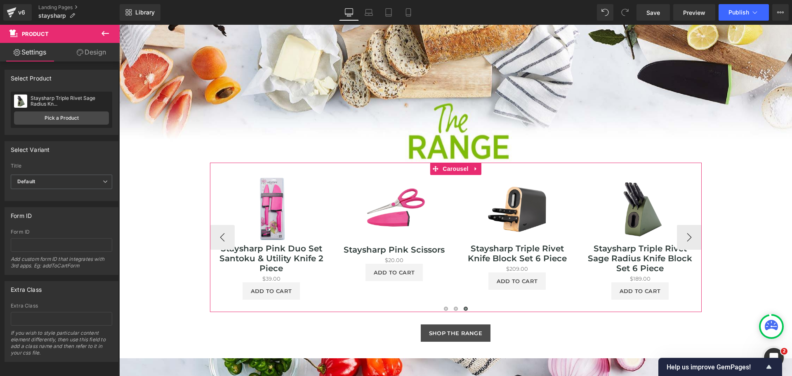
click at [218, 236] on button "‹" at bounding box center [222, 237] width 25 height 25
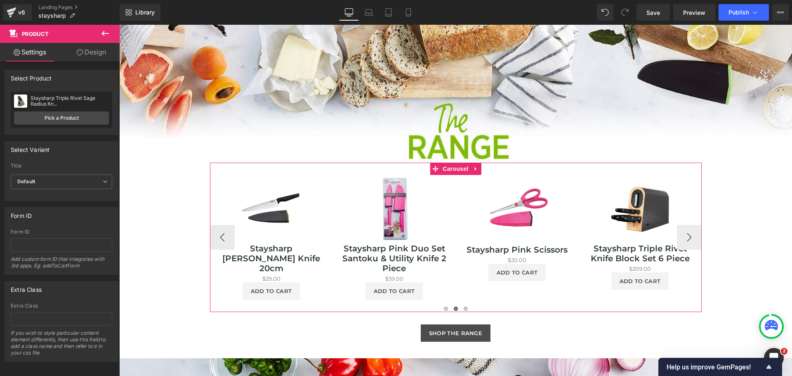
click at [689, 238] on button "›" at bounding box center [689, 237] width 25 height 25
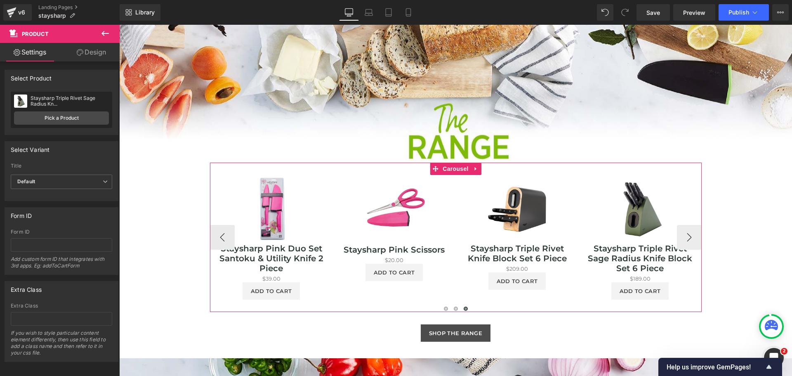
click at [689, 238] on button "›" at bounding box center [689, 237] width 25 height 25
click at [446, 170] on span "Carousel" at bounding box center [456, 169] width 30 height 12
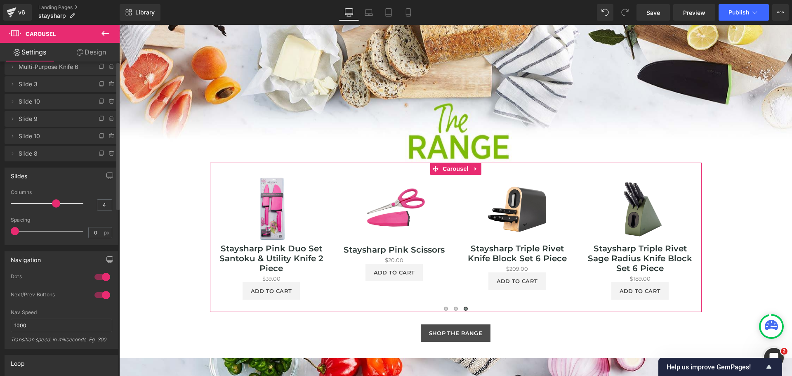
scroll to position [0, 0]
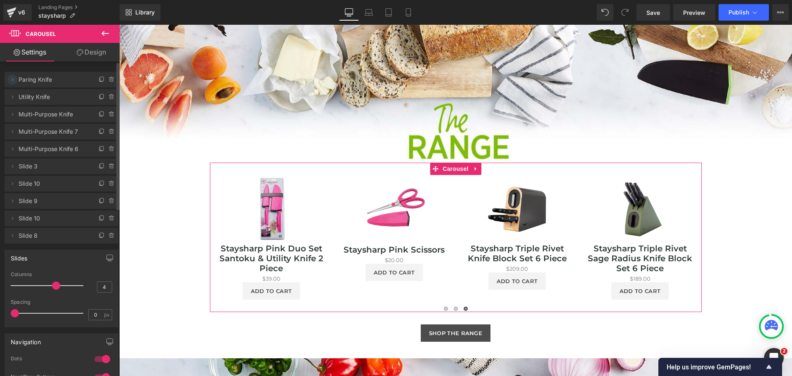
click at [14, 80] on icon at bounding box center [12, 79] width 7 height 7
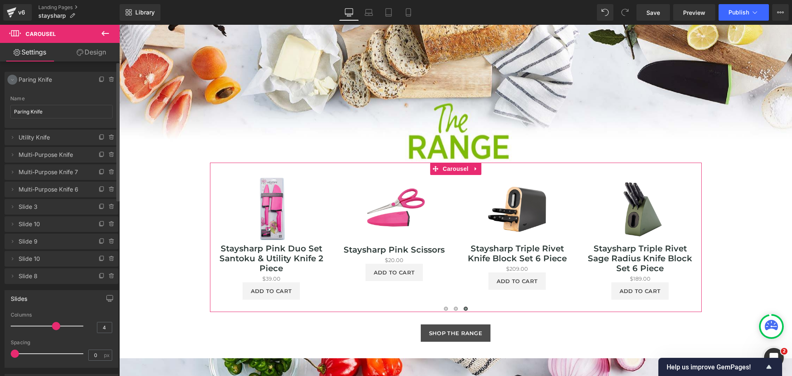
click at [14, 80] on icon at bounding box center [12, 79] width 7 height 7
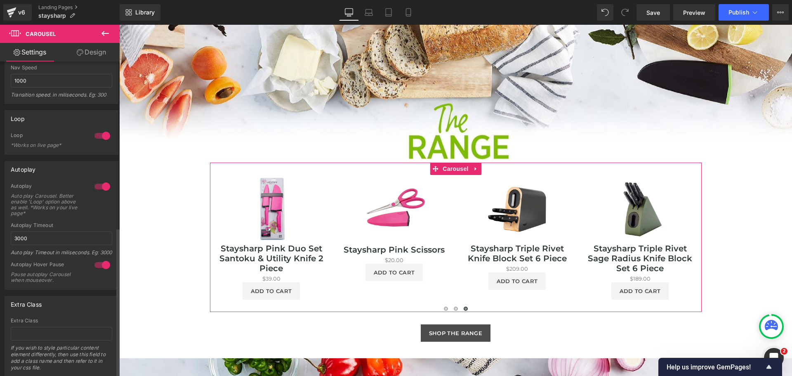
scroll to position [357, 0]
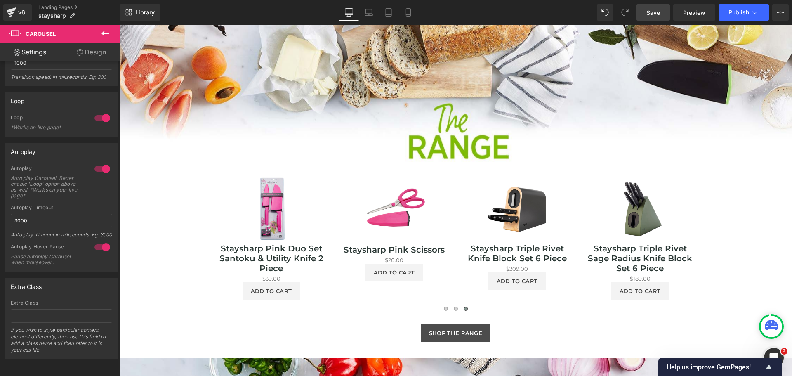
click at [659, 10] on span "Save" at bounding box center [654, 12] width 14 height 9
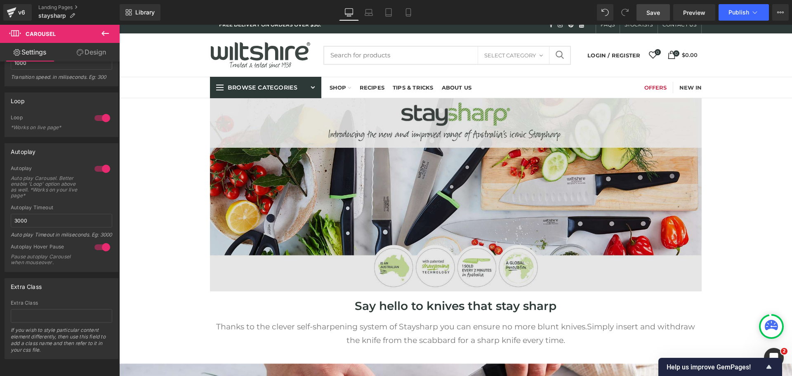
scroll to position [0, 0]
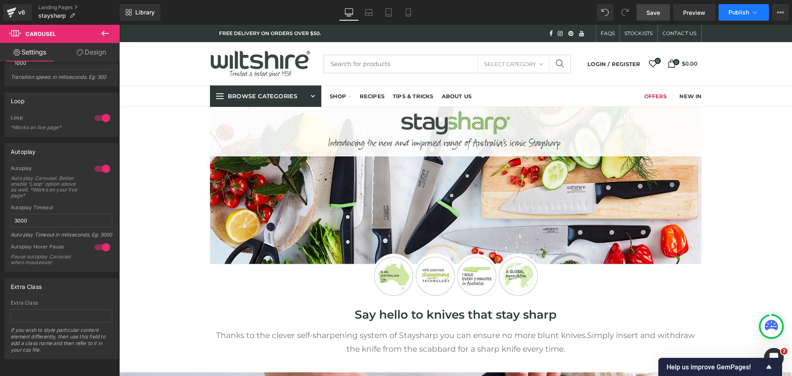
click at [747, 12] on span "Publish" at bounding box center [739, 12] width 21 height 7
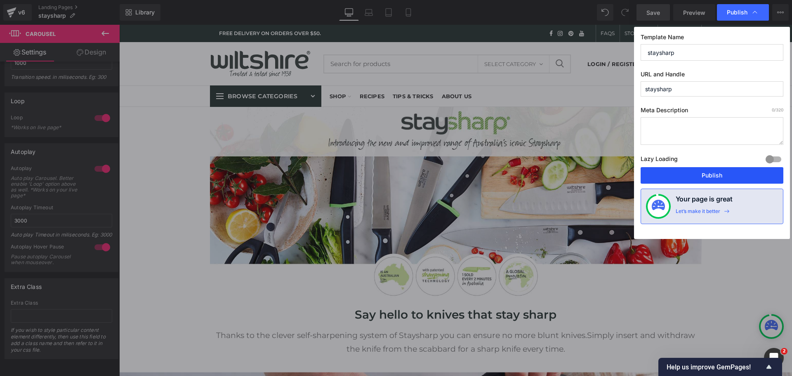
click at [727, 179] on button "Publish" at bounding box center [712, 175] width 143 height 17
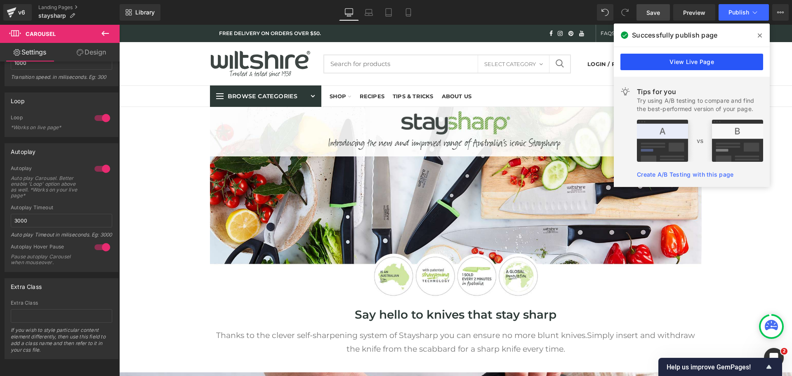
click at [695, 63] on link "View Live Page" at bounding box center [692, 62] width 143 height 17
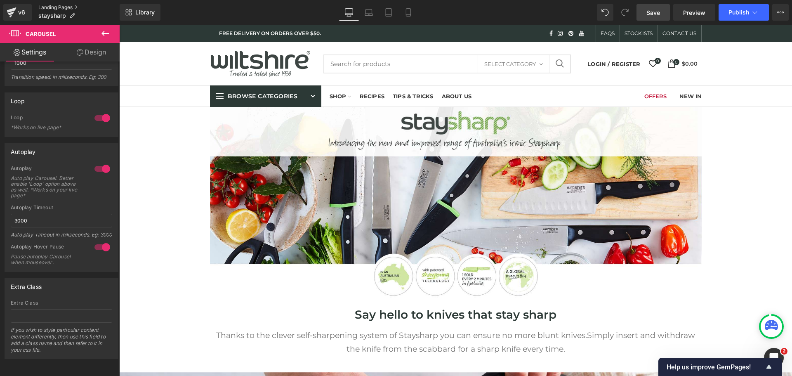
click at [61, 9] on link "Landing Pages" at bounding box center [78, 7] width 81 height 7
